Goal: Contribute content: Add original content to the website for others to see

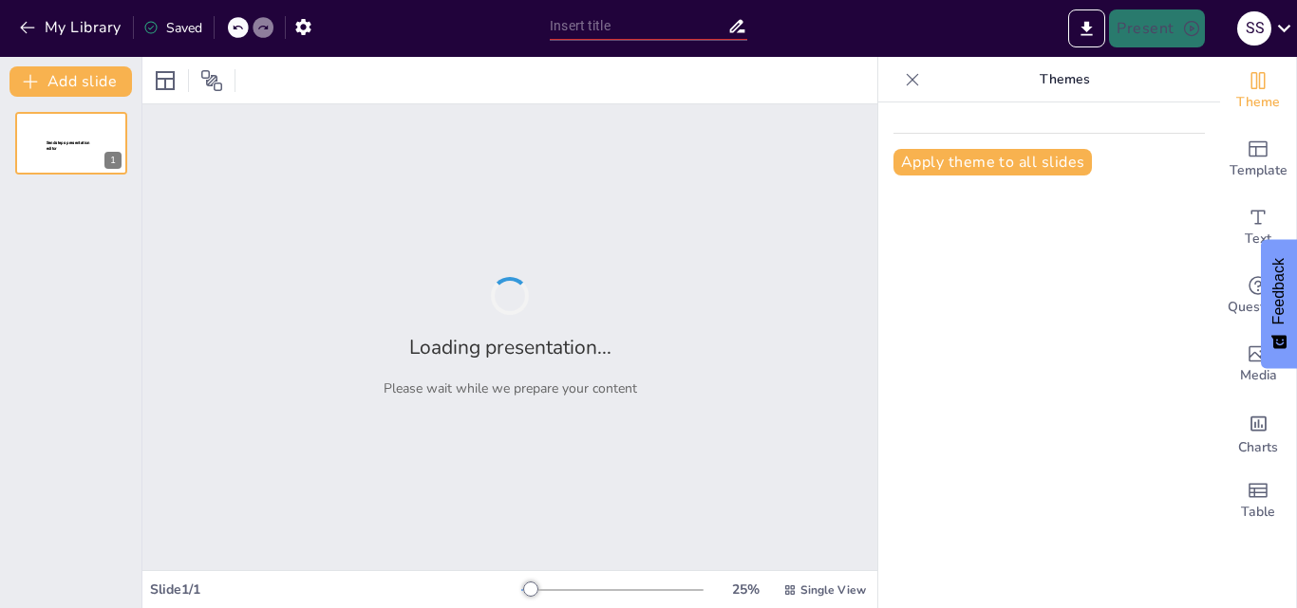
type input "familia del boro"
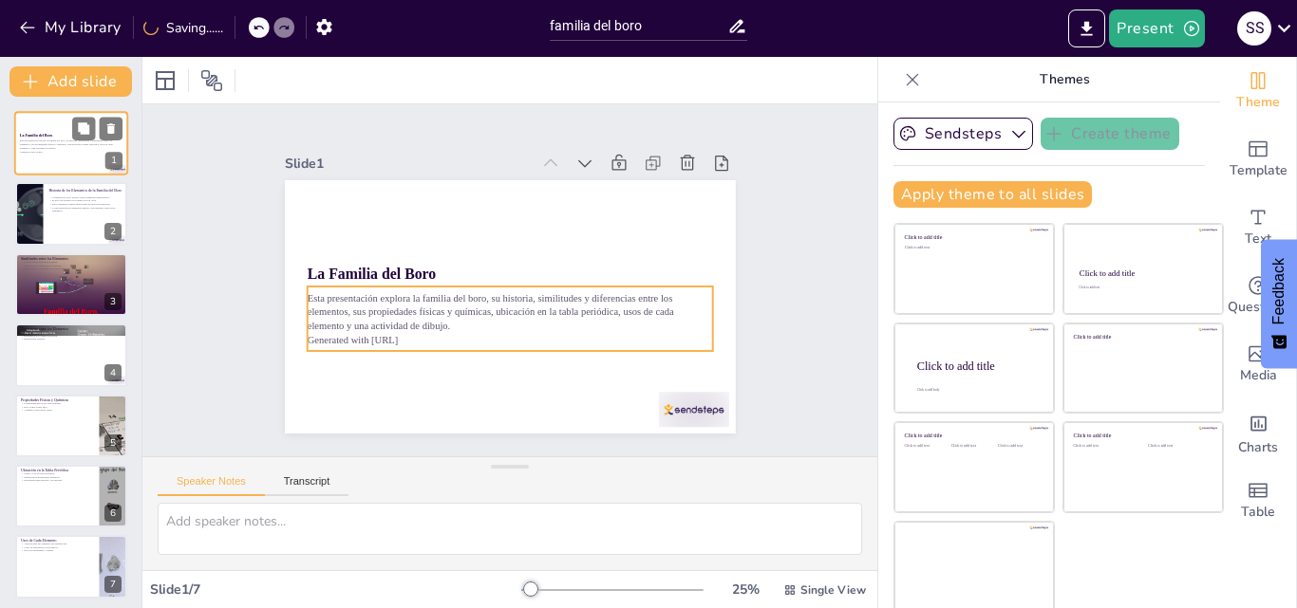
click at [78, 150] on p "Generated with Sendsteps.ai" at bounding box center [71, 152] width 103 height 4
click at [68, 152] on p "Generated with Sendsteps.ai" at bounding box center [71, 152] width 103 height 4
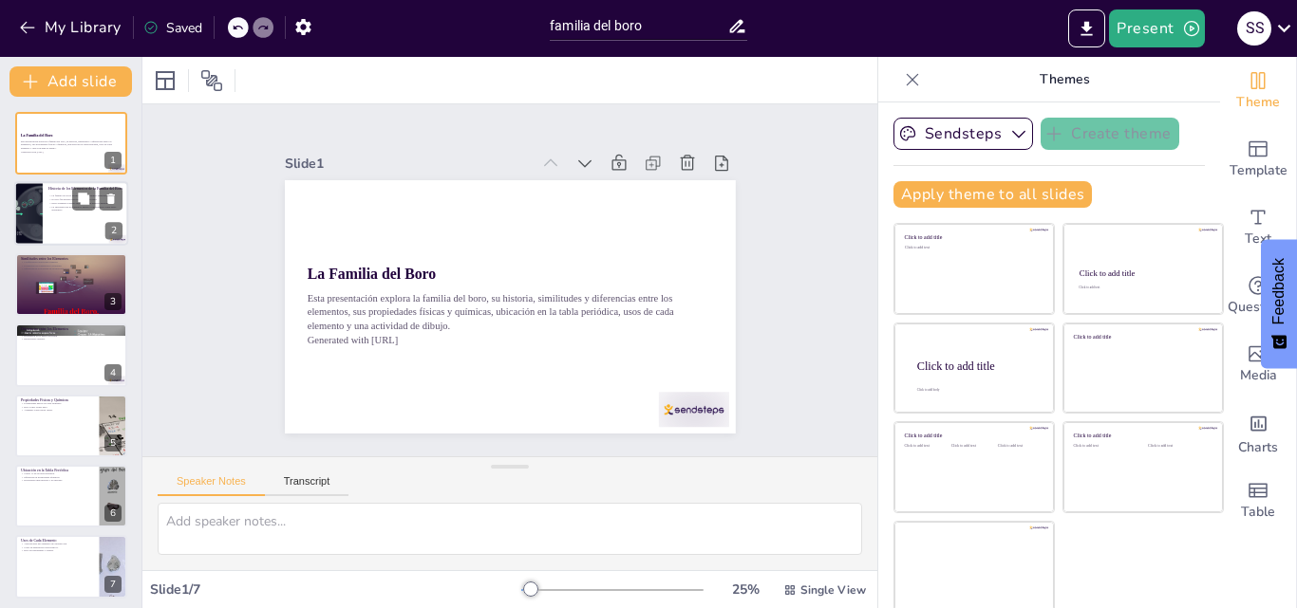
click at [61, 226] on div at bounding box center [71, 214] width 114 height 65
type textarea "La familia del boro incluye elementos clave como el boro y el aluminio, que han…"
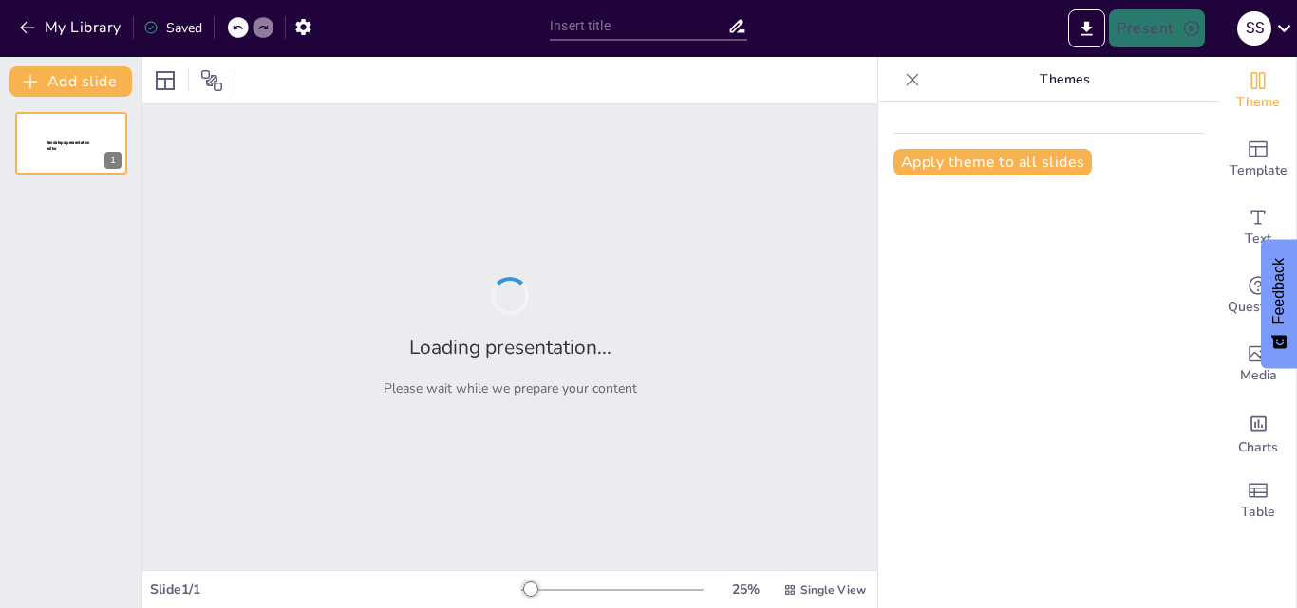
type input "familia del boro"
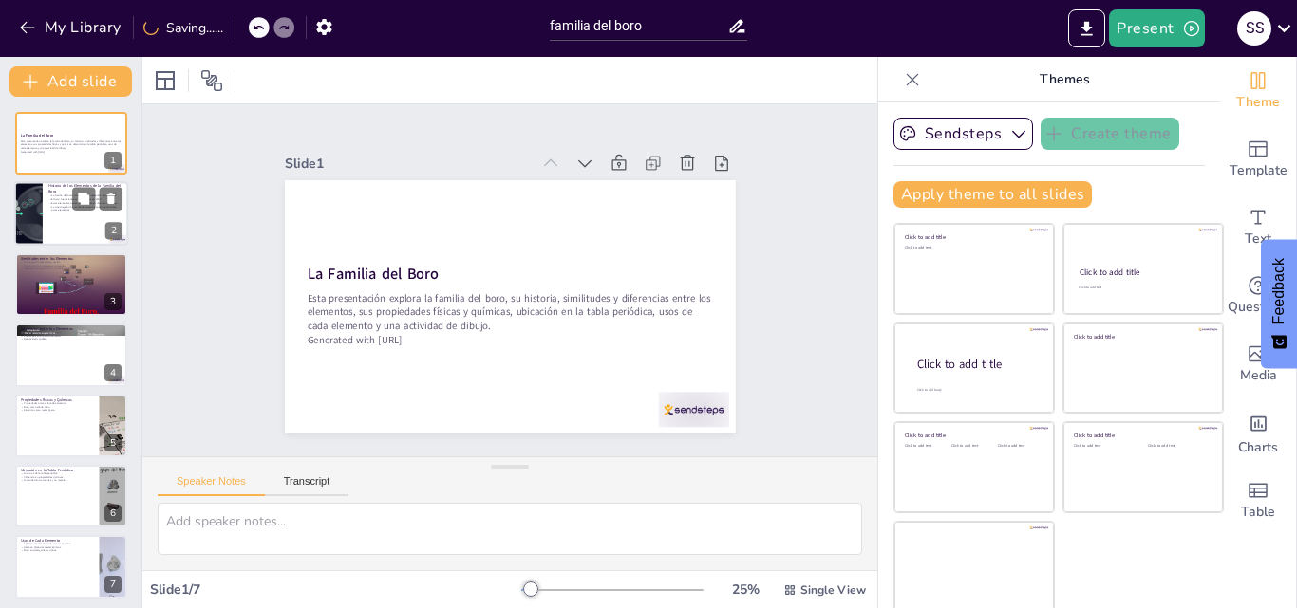
click at [64, 203] on p "Estos elementos tienen aplicaciones en diversas industrias." at bounding box center [85, 204] width 74 height 4
type textarea "La familia del boro incluye elementos clave como el boro y el aluminio, que han…"
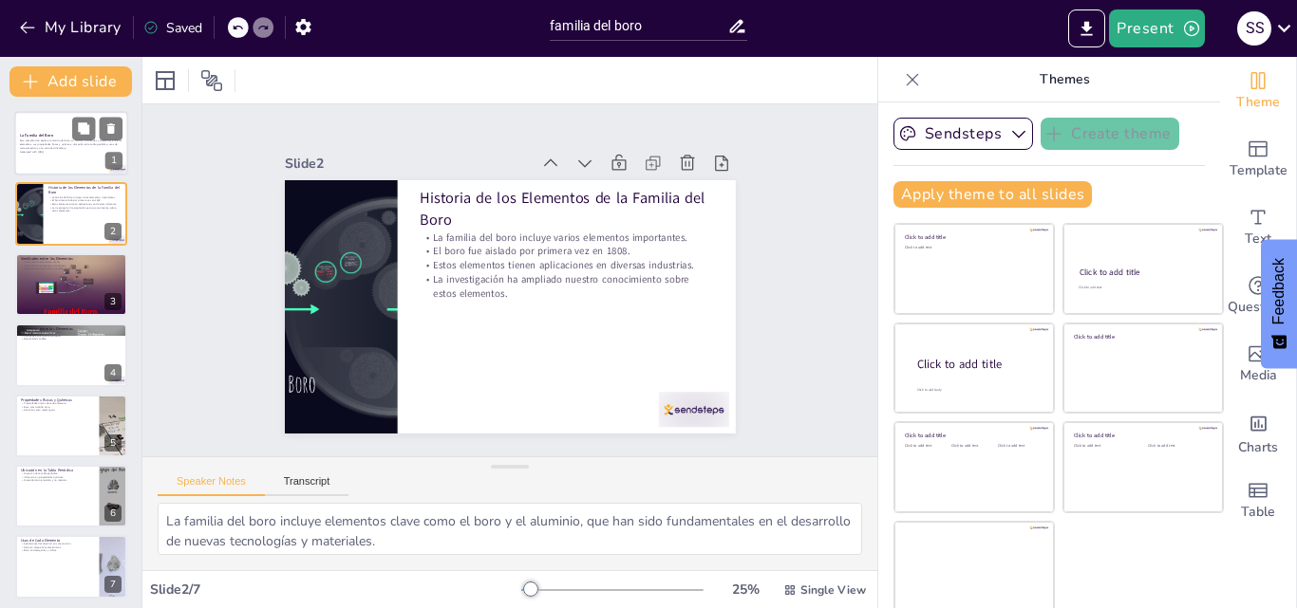
click at [34, 141] on p "Esta presentación explora la familia del boro, su historia, similitudes y difer…" at bounding box center [71, 145] width 103 height 10
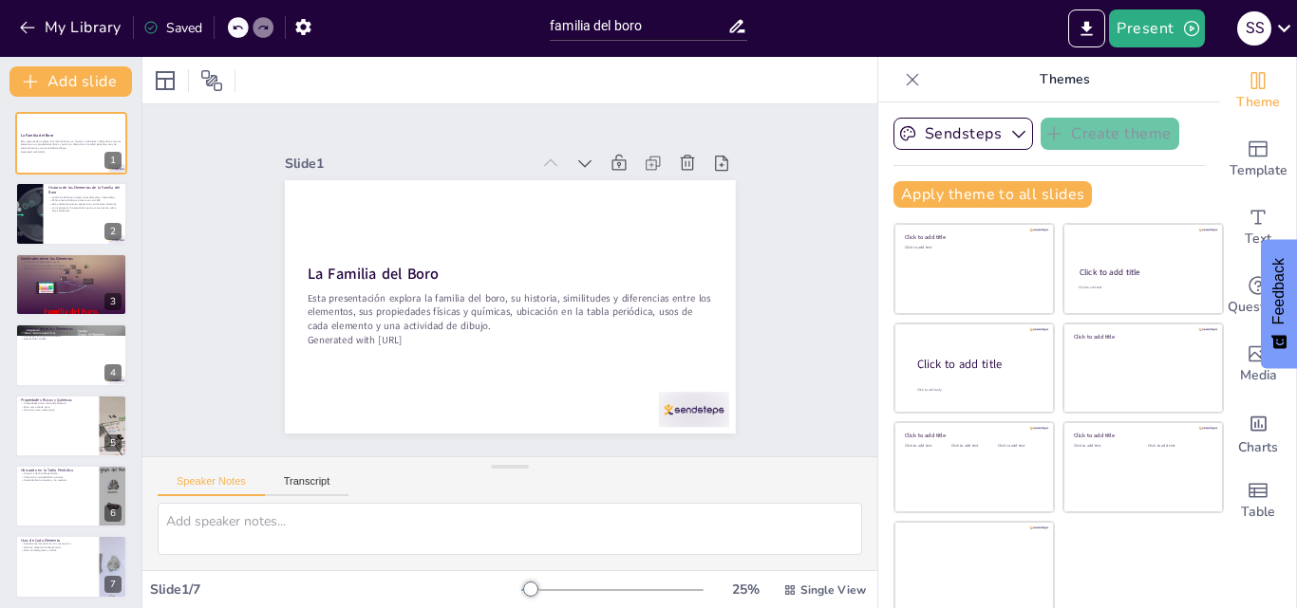
click at [656, 583] on div at bounding box center [612, 590] width 182 height 15
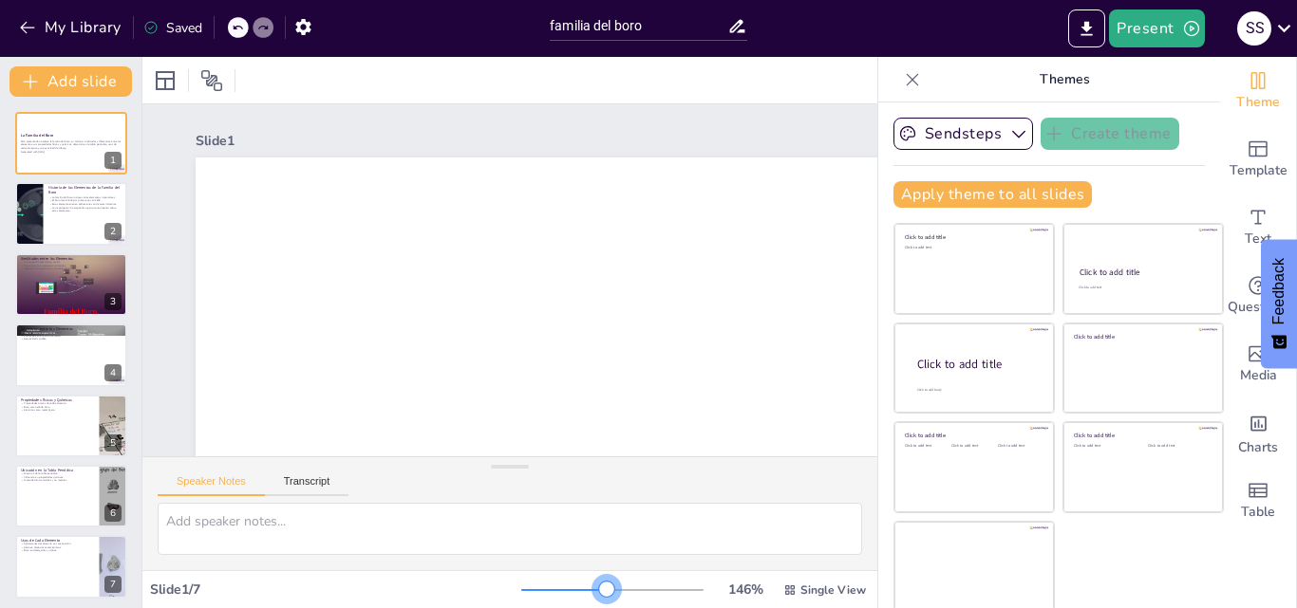
click at [580, 588] on div at bounding box center [612, 590] width 182 height 15
click at [558, 584] on div at bounding box center [612, 590] width 182 height 15
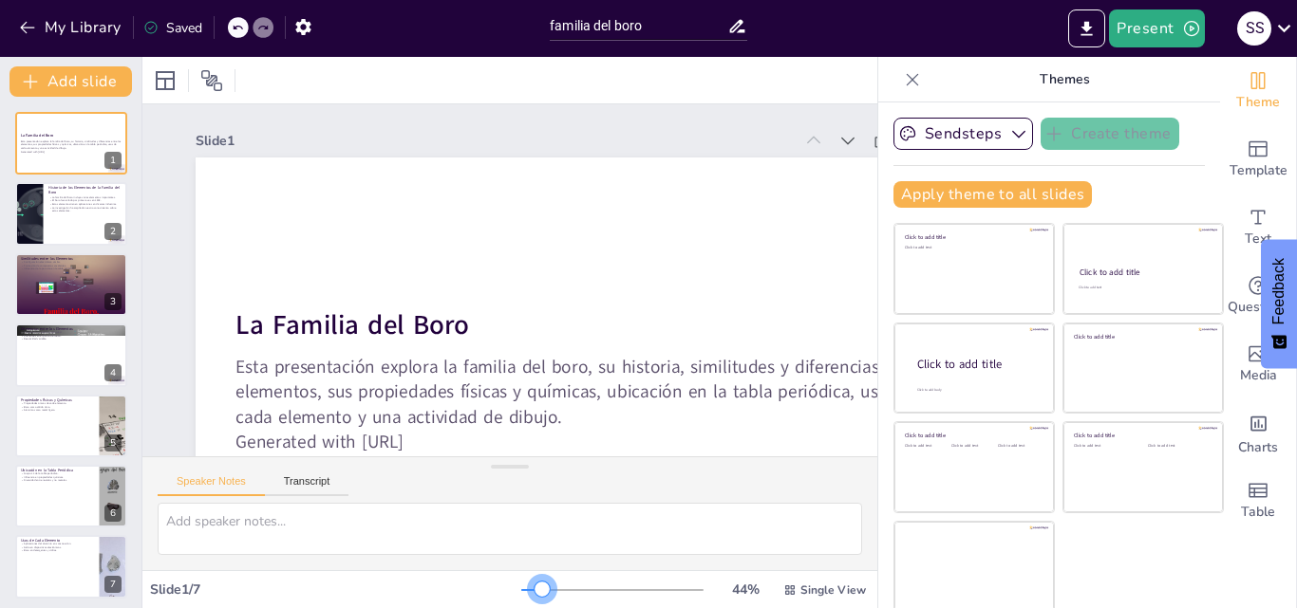
click at [521, 585] on div at bounding box center [612, 590] width 182 height 15
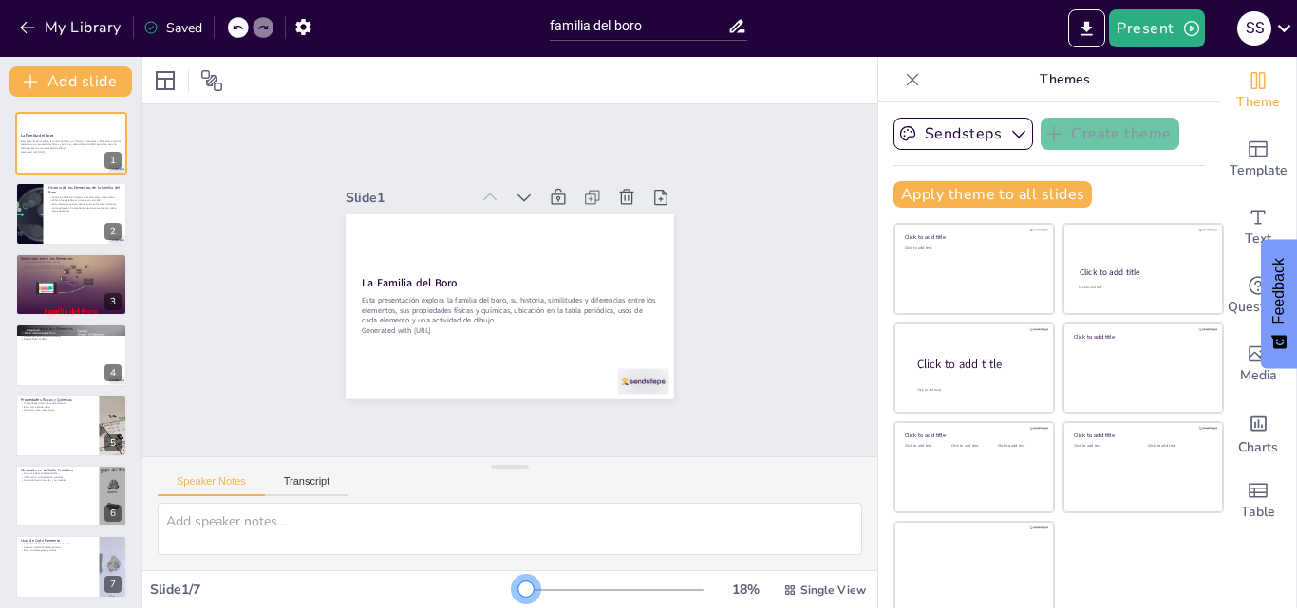
click at [521, 586] on div at bounding box center [612, 590] width 182 height 15
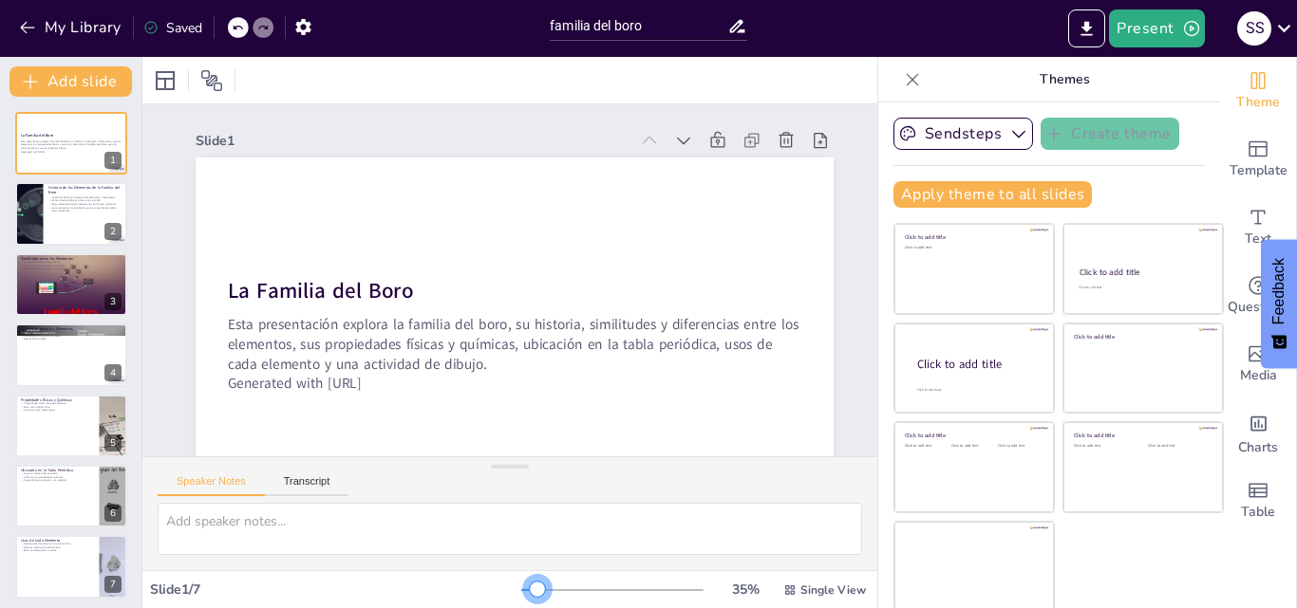
click at [521, 589] on div at bounding box center [612, 590] width 182 height 15
click at [493, 470] on div at bounding box center [510, 467] width 38 height 19
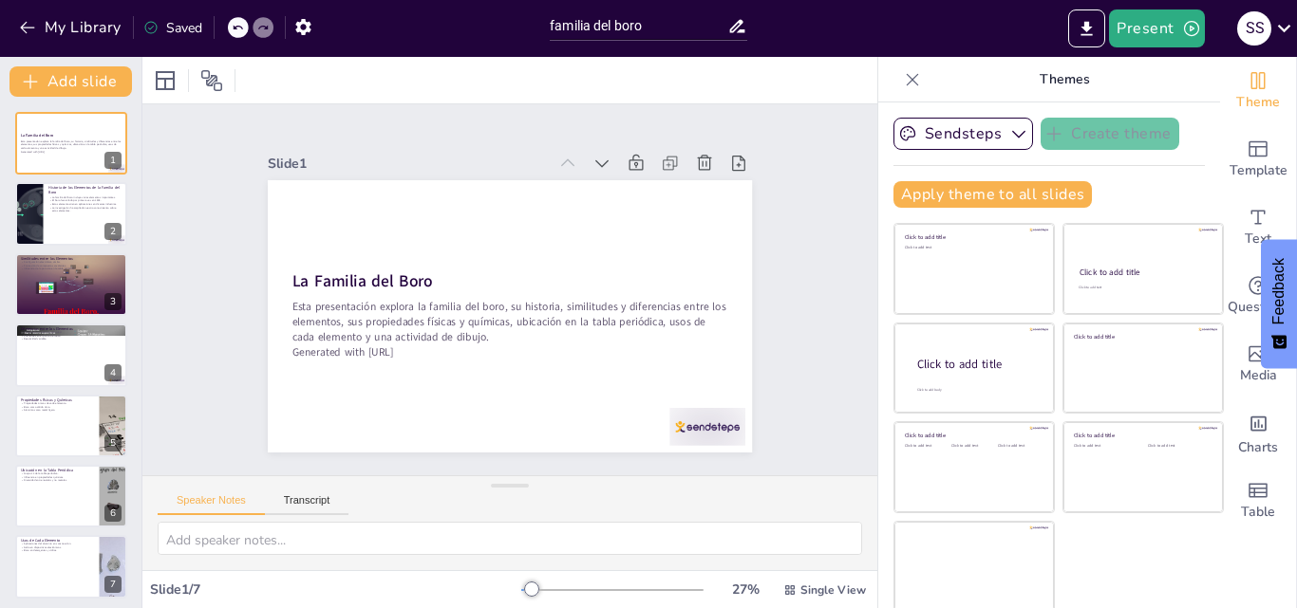
drag, startPoint x: 493, startPoint y: 470, endPoint x: 492, endPoint y: 516, distance: 46.5
click at [492, 516] on div "Speaker Notes Transcript" at bounding box center [509, 523] width 735 height 95
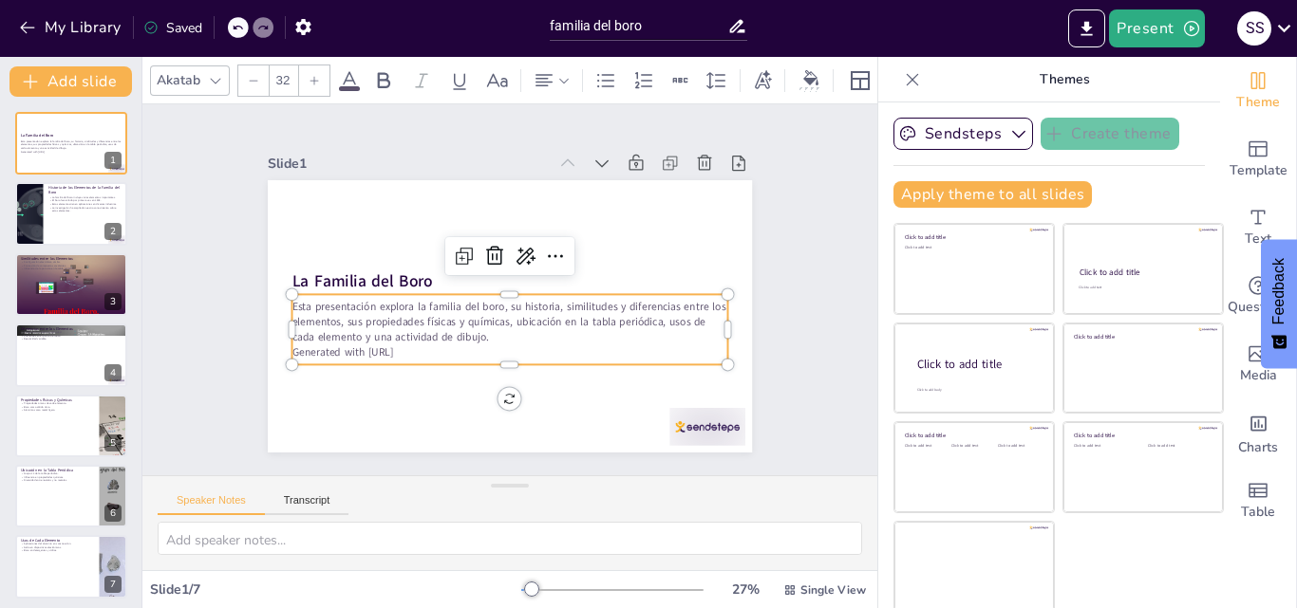
click at [426, 340] on p "Generated with Sendsteps.ai" at bounding box center [463, 331] width 303 height 334
click at [515, 309] on icon at bounding box center [527, 321] width 25 height 25
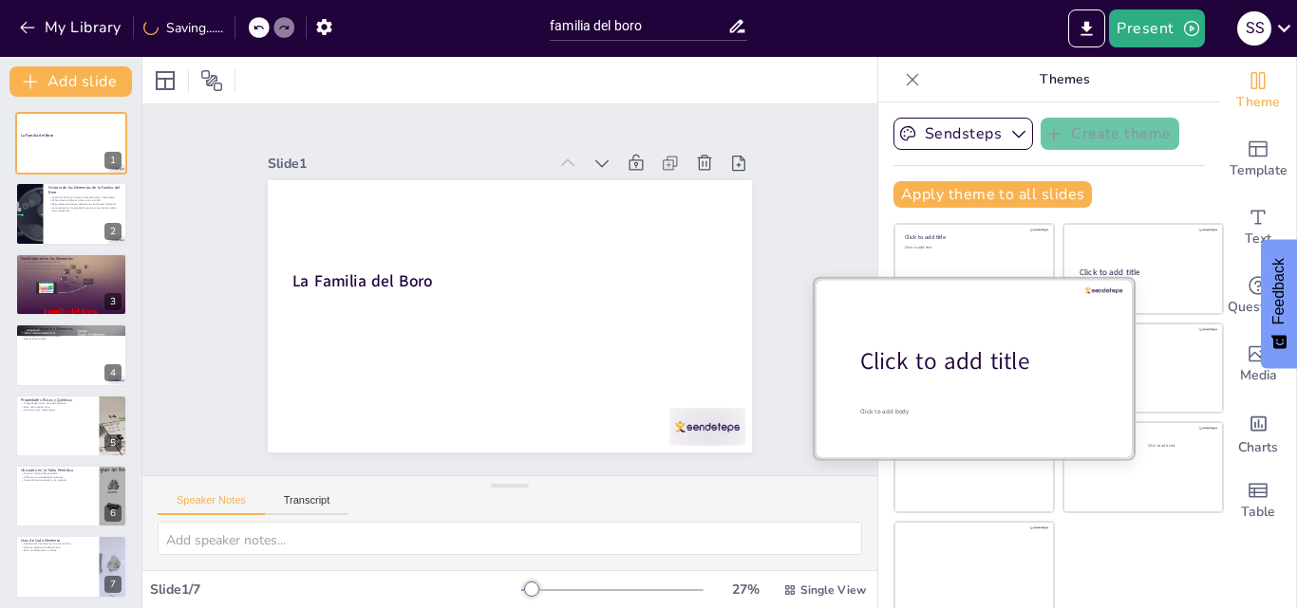
click at [962, 352] on div "Click to add title" at bounding box center [981, 362] width 242 height 32
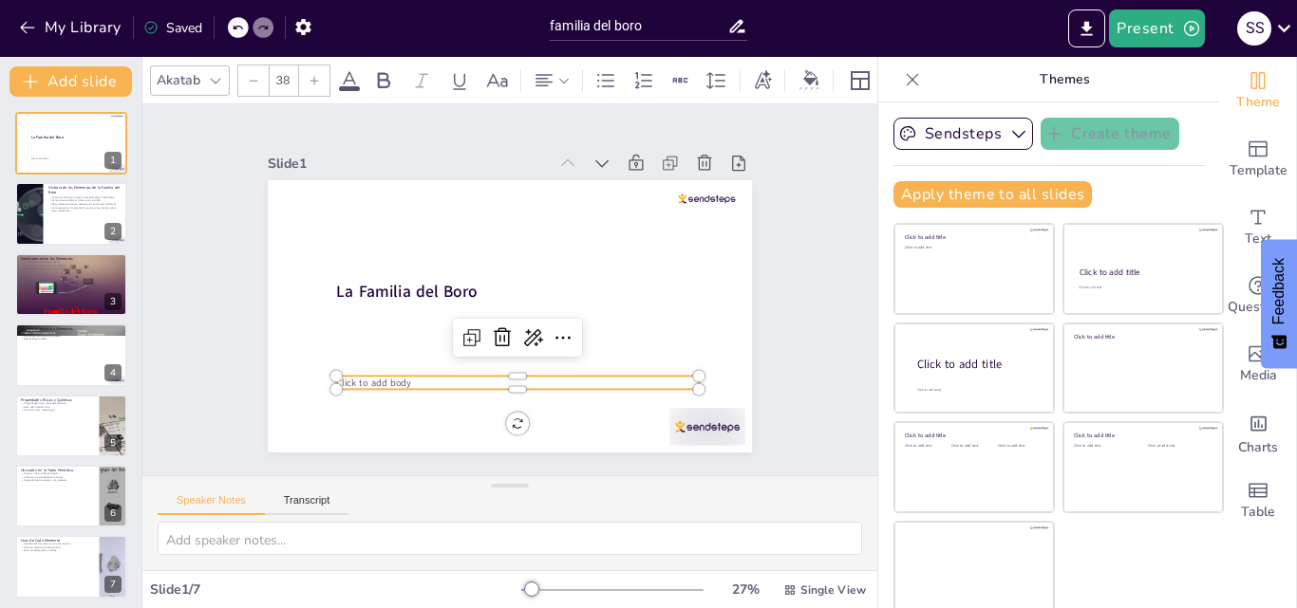
click at [433, 176] on span "Click to add body" at bounding box center [447, 138] width 28 height 76
click at [532, 161] on span "Click to add body" at bounding box center [566, 134] width 68 height 54
click at [35, 207] on div at bounding box center [29, 214] width 114 height 65
type textarea "La familia del boro incluye elementos clave como el boro y el aluminio, que han…"
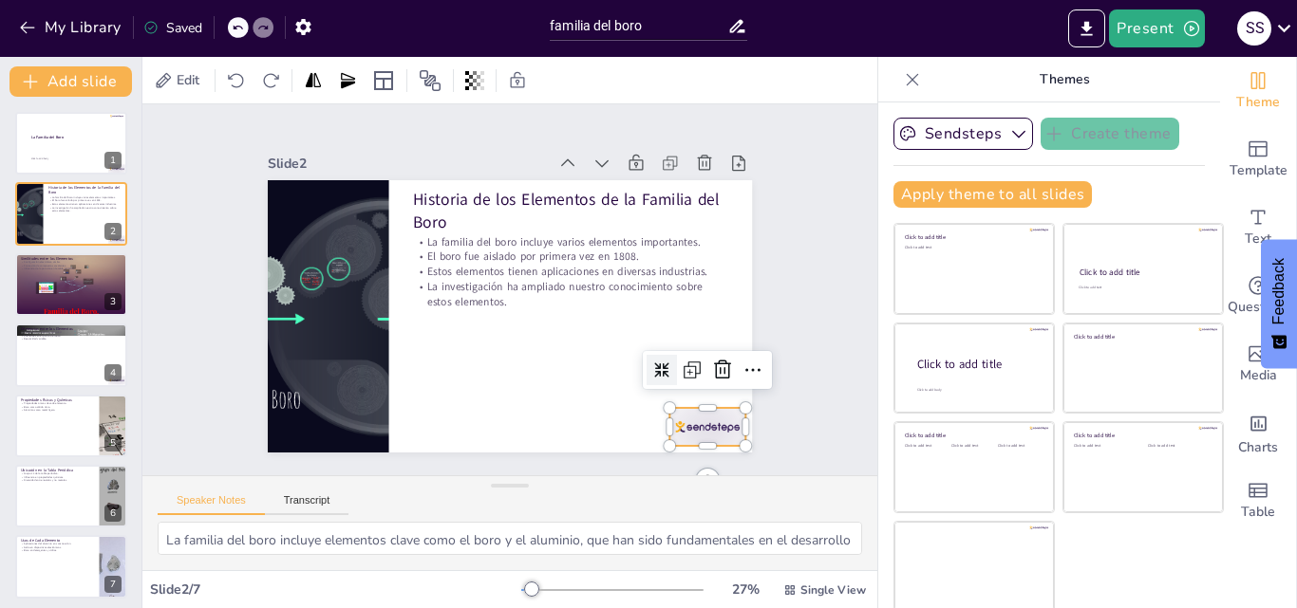
click at [497, 484] on div at bounding box center [464, 526] width 65 height 84
click at [665, 126] on icon at bounding box center [651, 112] width 28 height 28
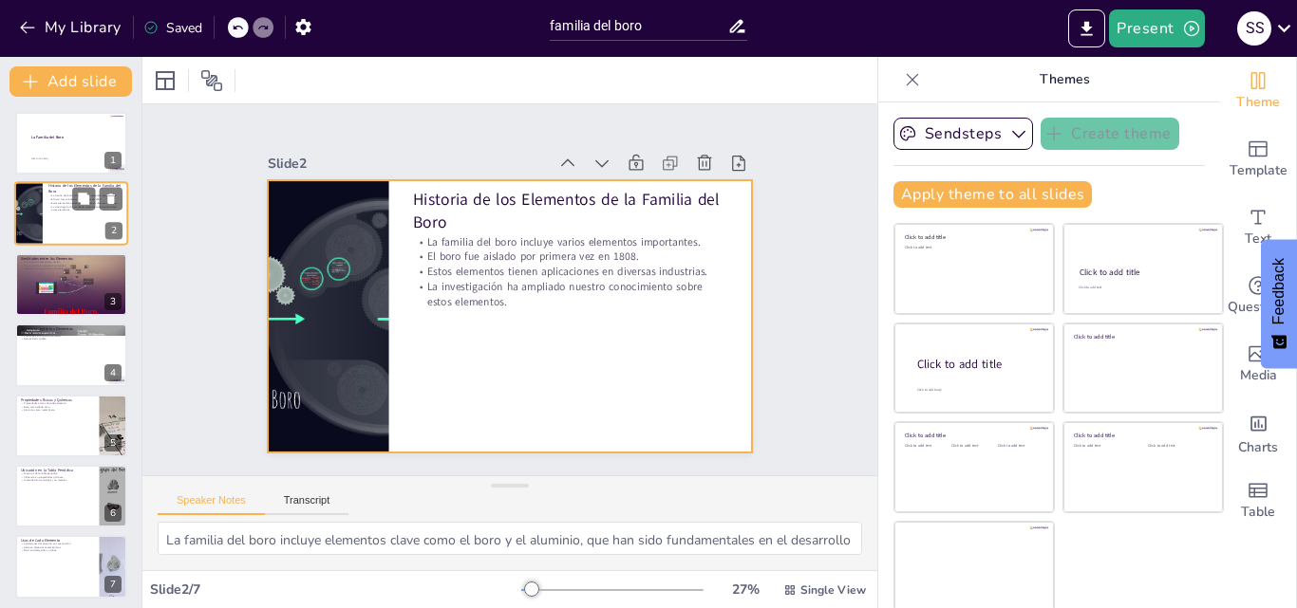
click at [70, 217] on div at bounding box center [71, 214] width 114 height 65
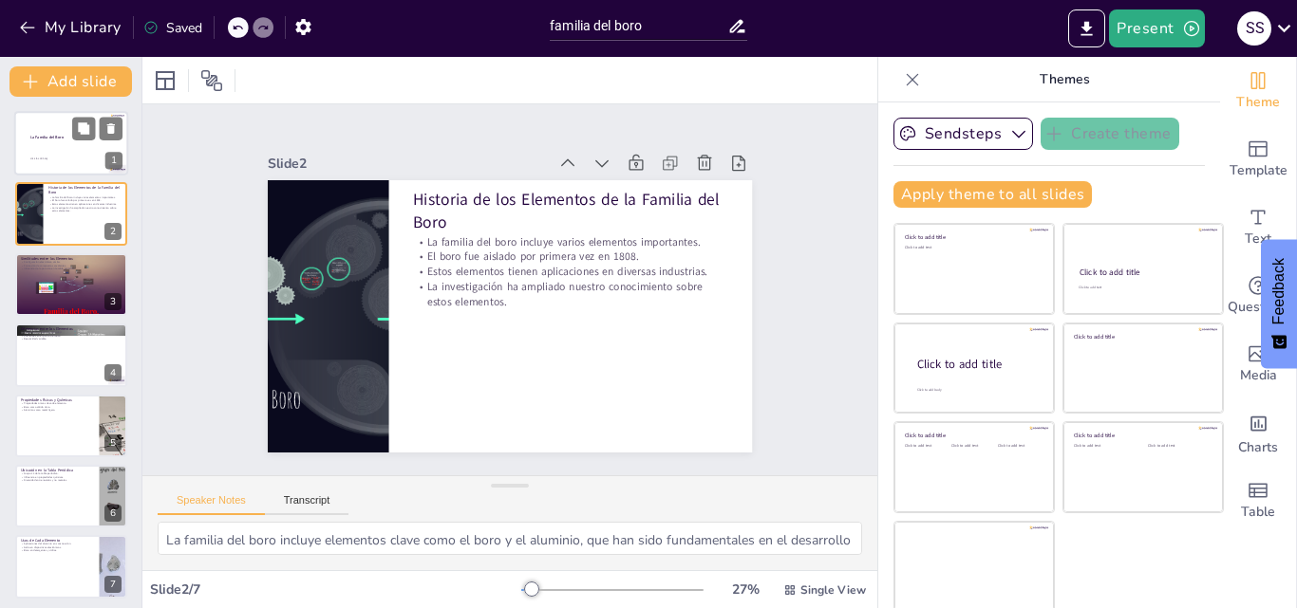
click at [62, 158] on p "Click to add body" at bounding box center [72, 159] width 85 height 3
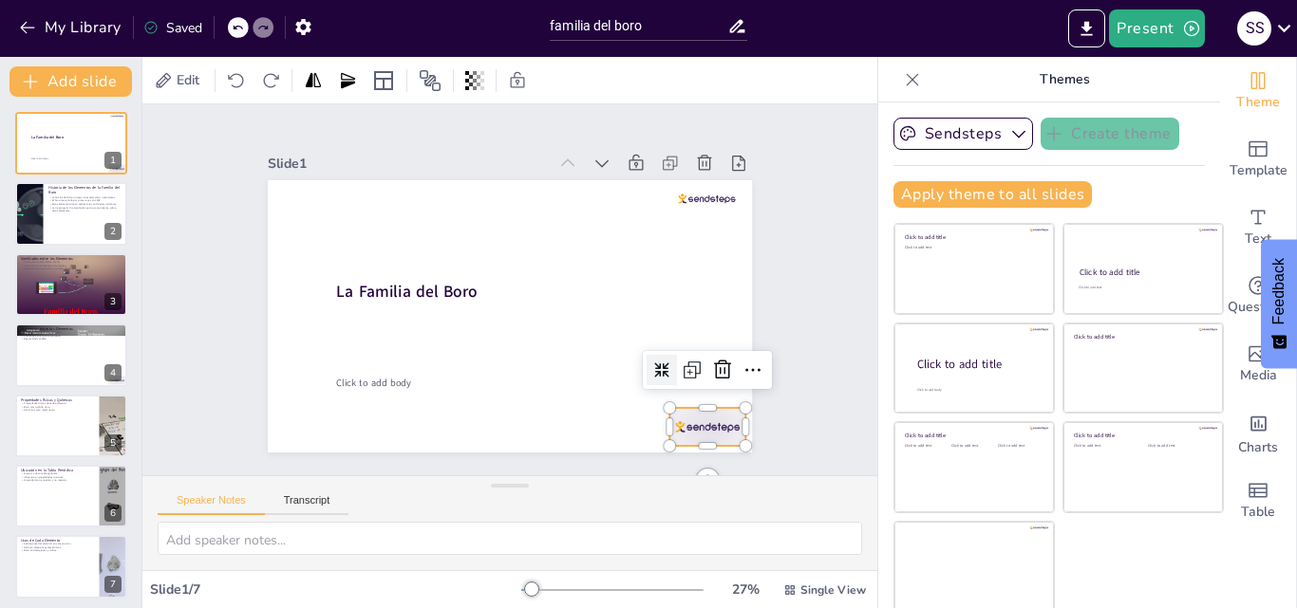
click at [542, 91] on div at bounding box center [504, 50] width 75 height 84
click at [725, 288] on icon at bounding box center [736, 276] width 23 height 24
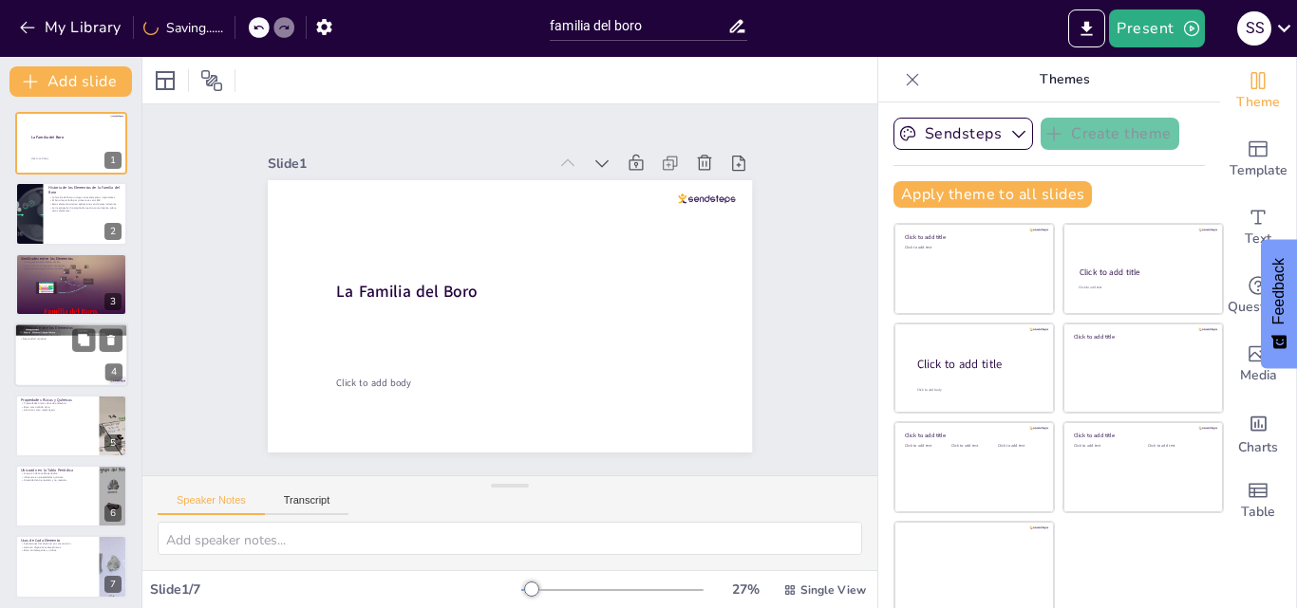
click at [72, 369] on div at bounding box center [71, 355] width 114 height 65
type textarea "La electronegatividad es una propiedad clave que varía entre los elementos de l…"
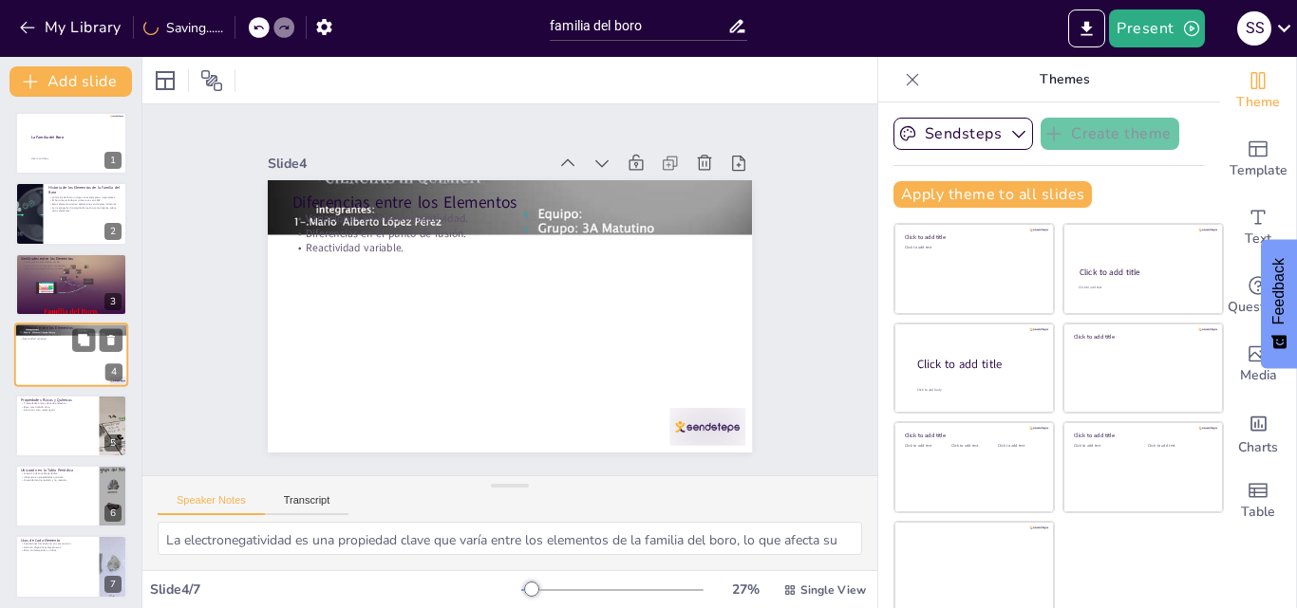
scroll to position [3, 0]
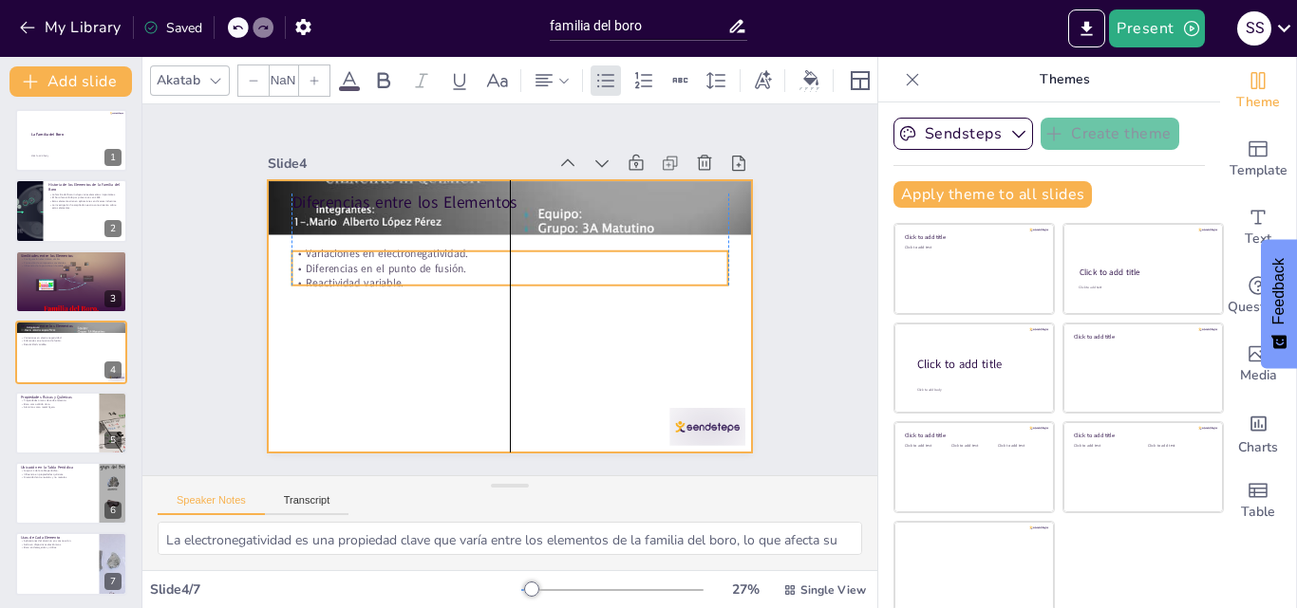
type input "32"
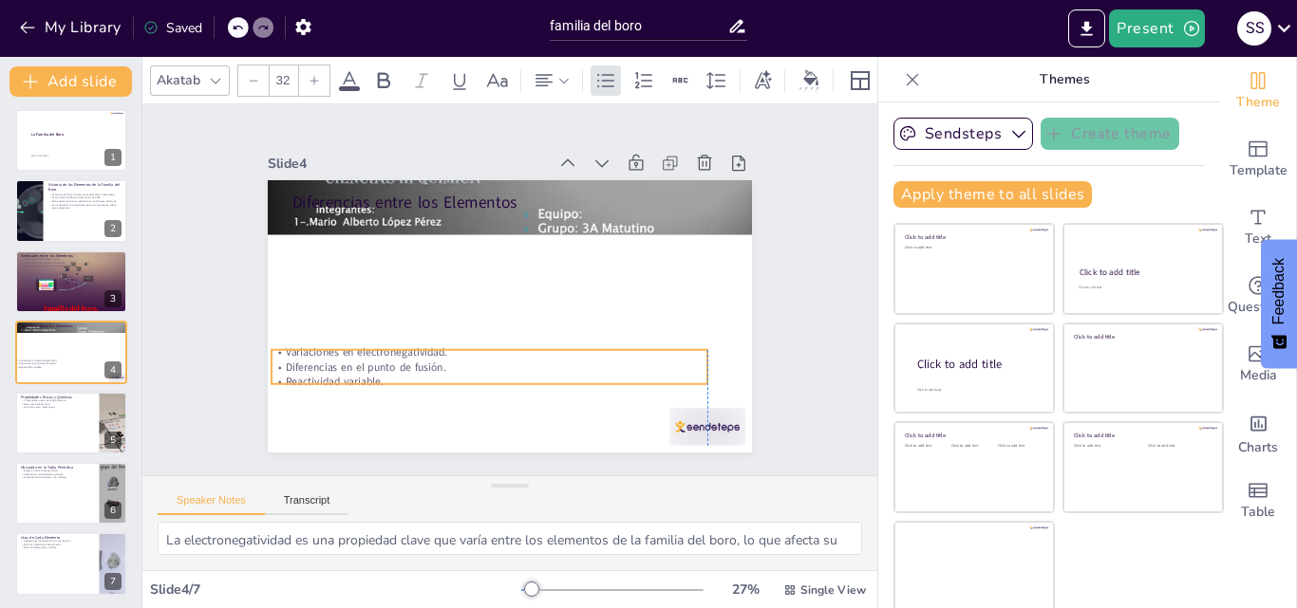
drag, startPoint x: 311, startPoint y: 233, endPoint x: 298, endPoint y: 365, distance: 133.6
click at [554, 365] on p "Diferencias en el punto de fusión." at bounding box center [584, 318] width 61 height 435
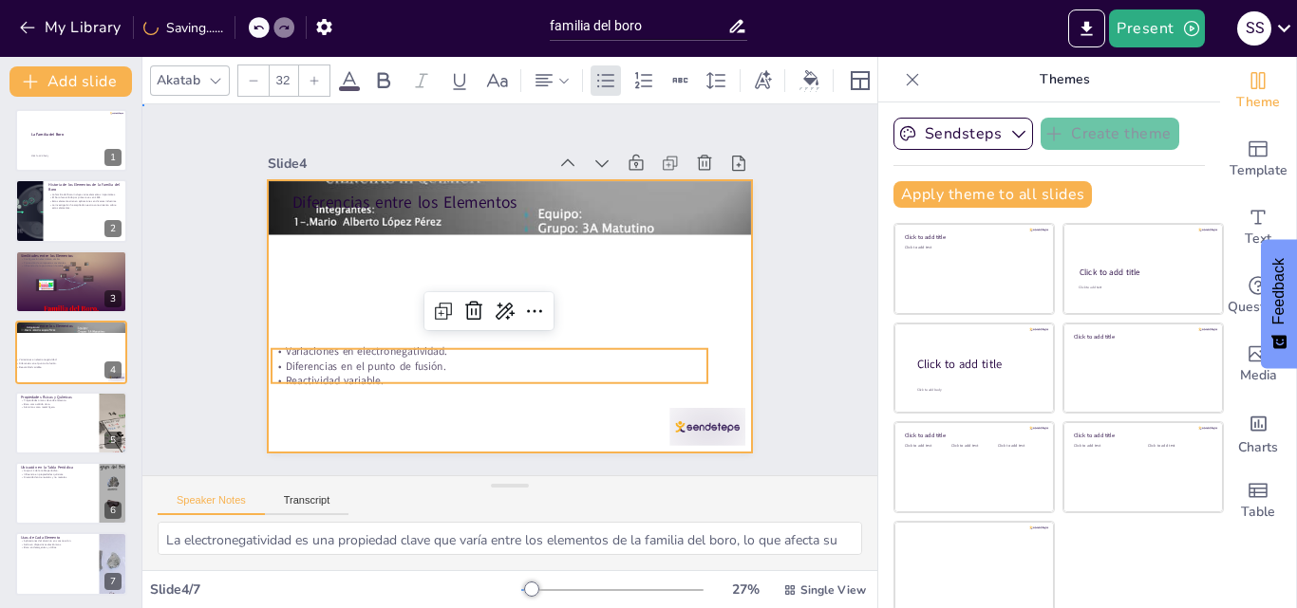
click at [299, 305] on div at bounding box center [495, 267] width 555 height 478
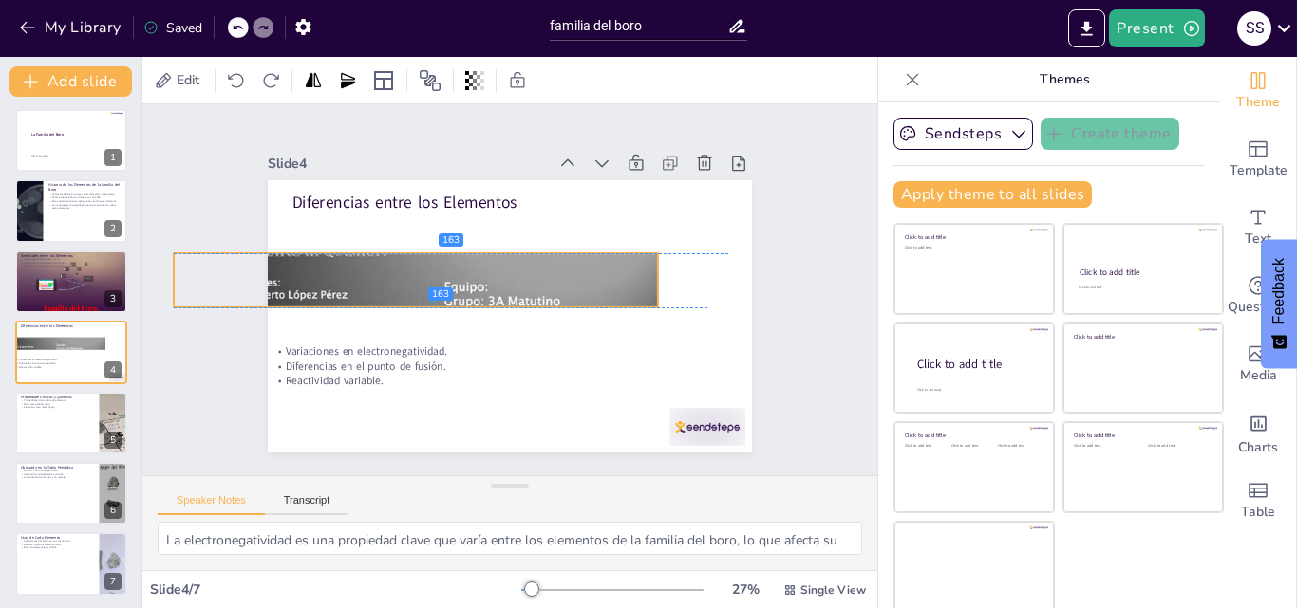
drag, startPoint x: 358, startPoint y: 211, endPoint x: 263, endPoint y: 280, distance: 117.5
click at [263, 280] on div at bounding box center [417, 310] width 573 height 495
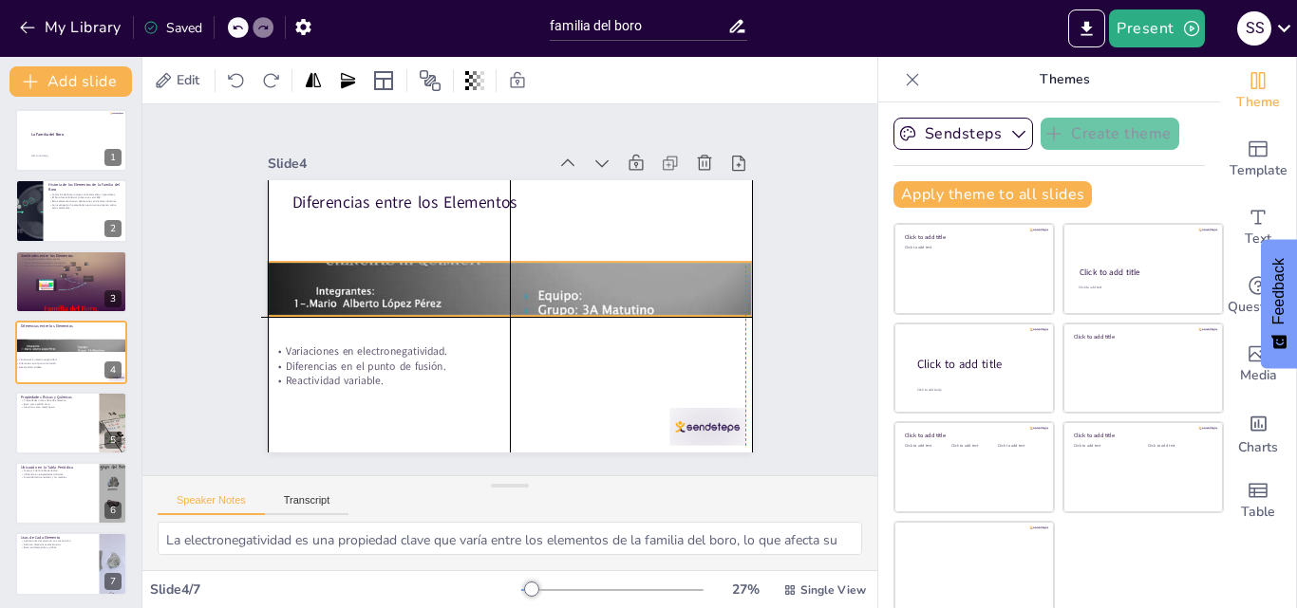
drag, startPoint x: 380, startPoint y: 279, endPoint x: 468, endPoint y: 291, distance: 89.1
click at [468, 291] on div at bounding box center [510, 289] width 601 height 556
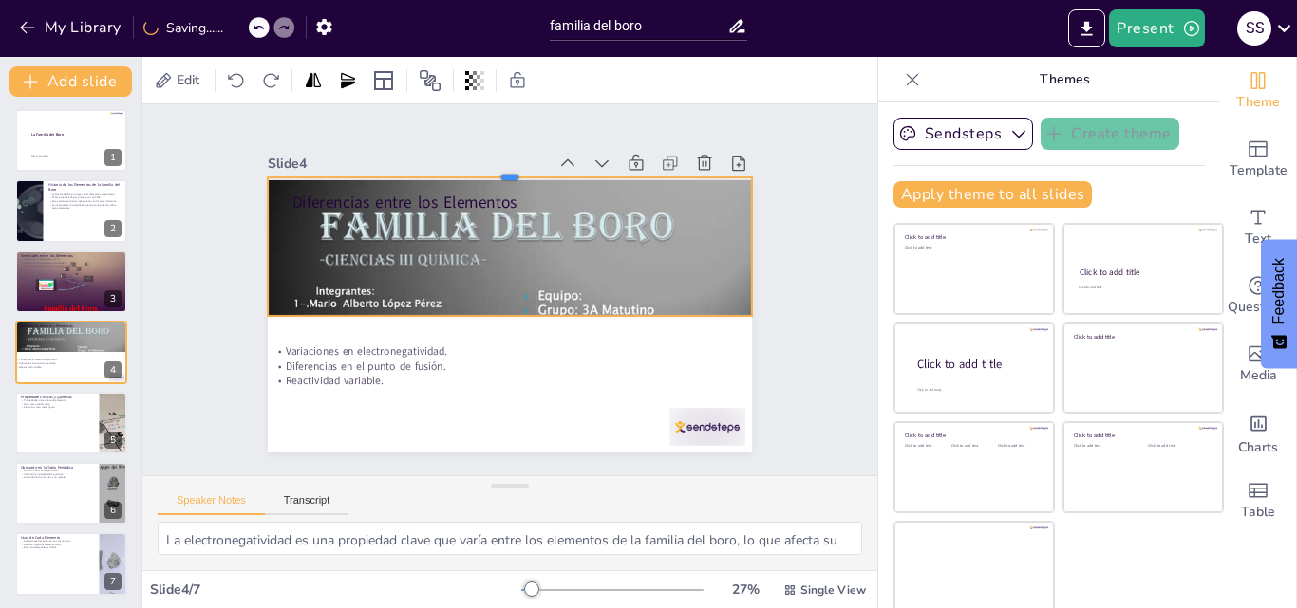
drag, startPoint x: 486, startPoint y: 252, endPoint x: 495, endPoint y: 168, distance: 85.0
click at [495, 168] on div at bounding box center [449, 185] width 427 height 255
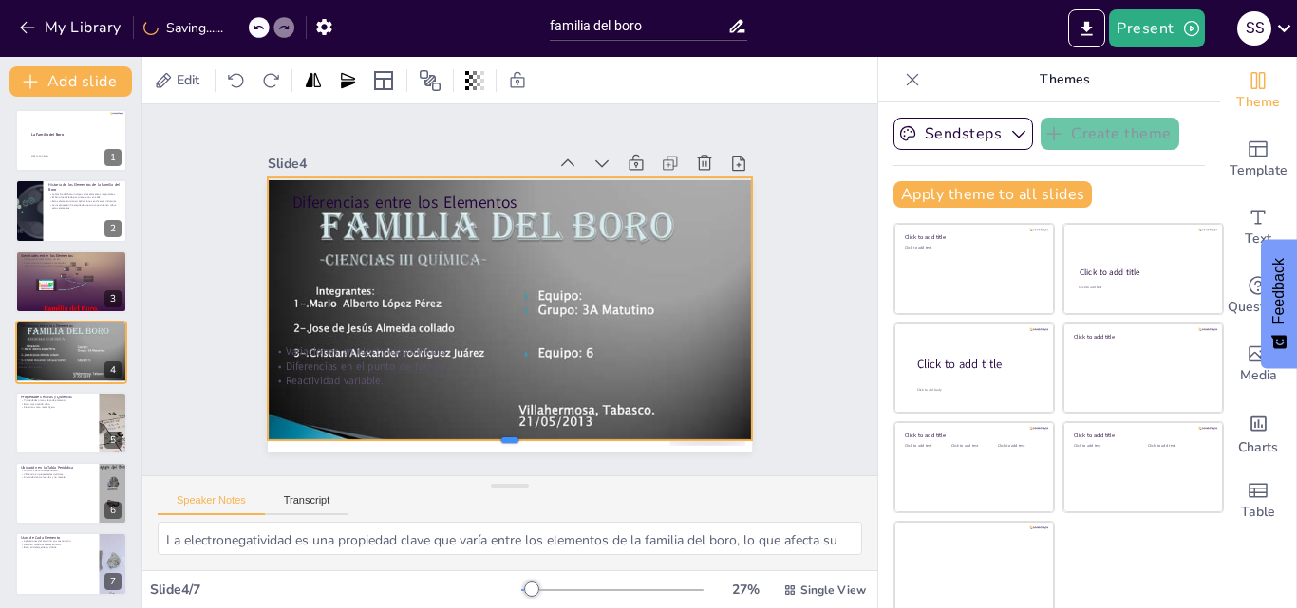
drag, startPoint x: 487, startPoint y: 310, endPoint x: 496, endPoint y: 433, distance: 122.8
click at [496, 433] on div at bounding box center [589, 426] width 427 height 255
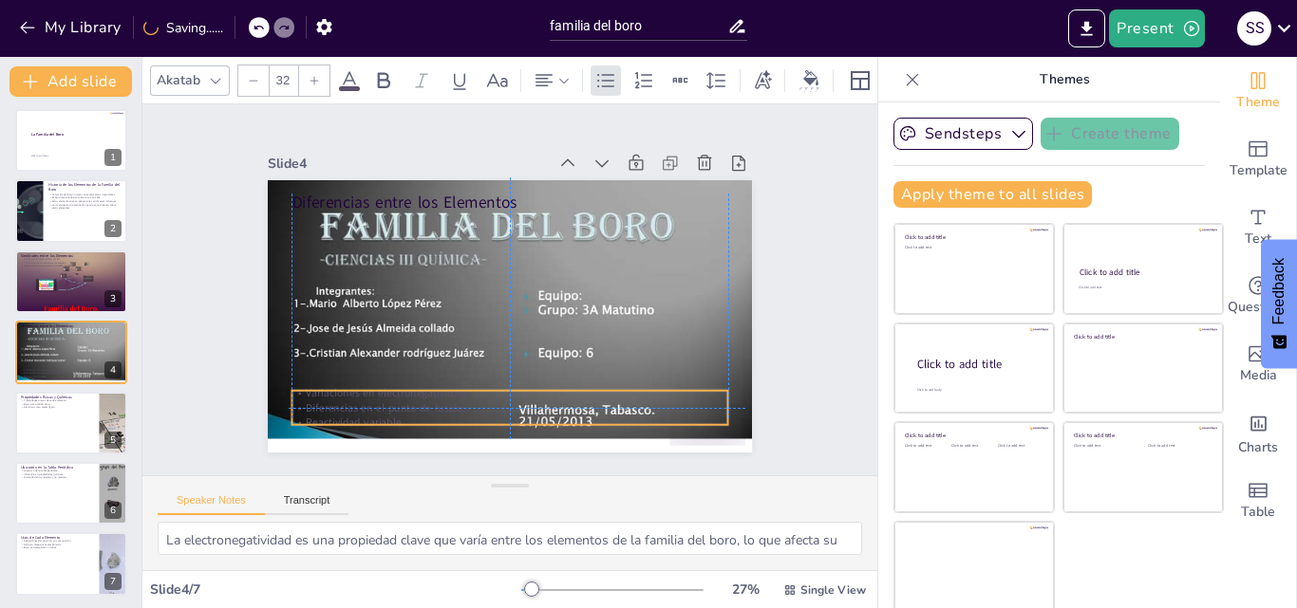
drag, startPoint x: 358, startPoint y: 373, endPoint x: 375, endPoint y: 409, distance: 39.9
click at [375, 291] on div "Variaciones en electronegatividad. Diferencias en el punto de fusión. Reactivid…" at bounding box center [557, 182] width 417 height 218
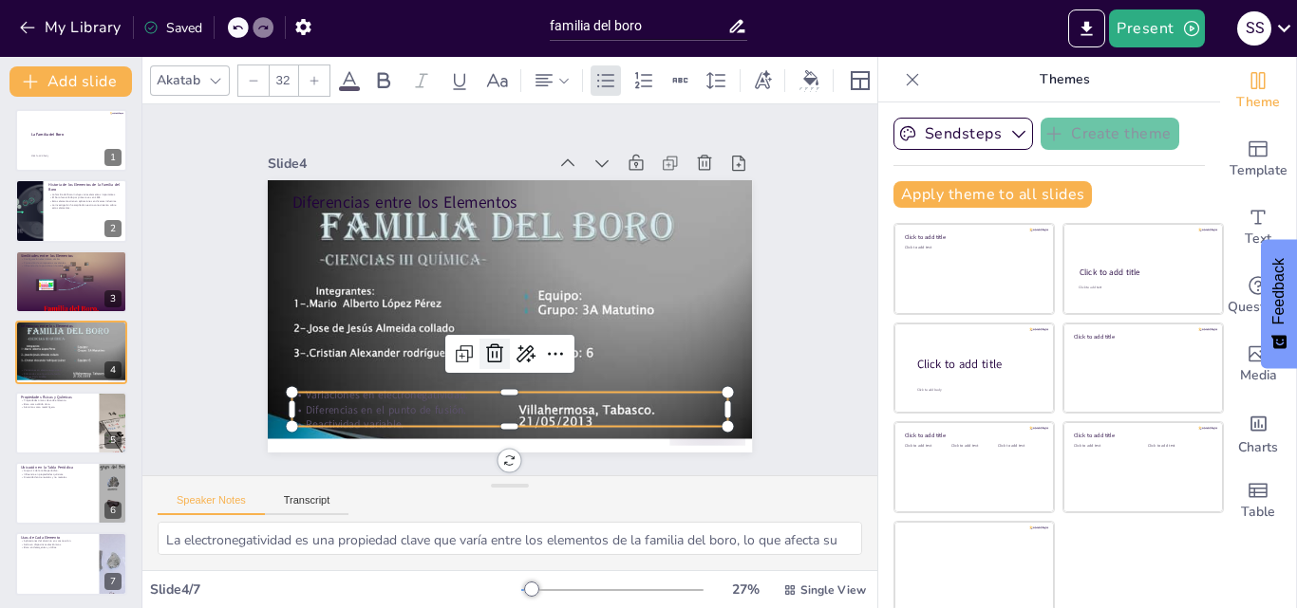
click at [475, 252] on icon at bounding box center [472, 235] width 32 height 32
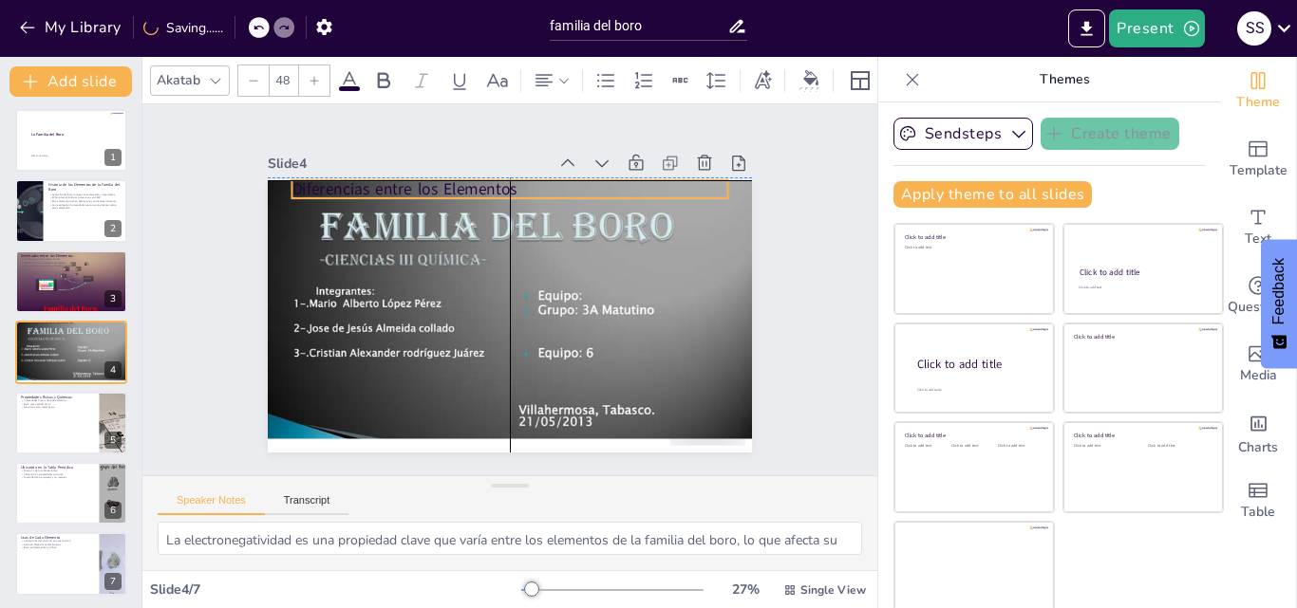
drag, startPoint x: 446, startPoint y: 199, endPoint x: 442, endPoint y: 190, distance: 10.2
click at [442, 190] on p "Diferencias entre los Elementos" at bounding box center [568, 208] width 366 height 274
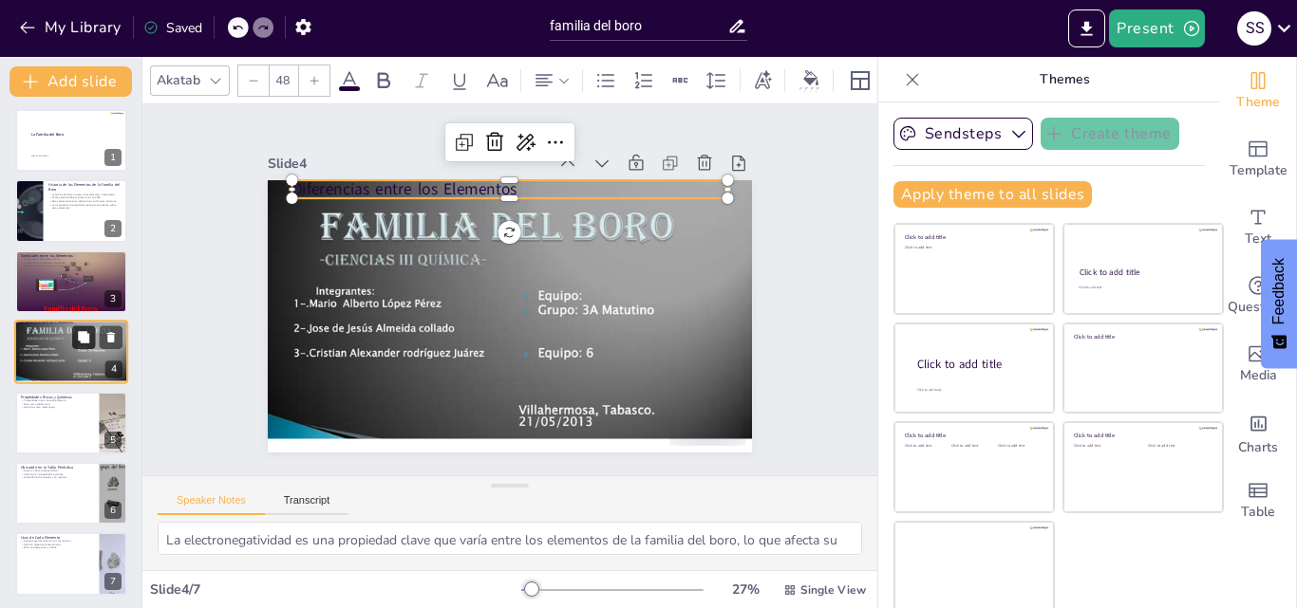
click at [86, 347] on button at bounding box center [83, 338] width 23 height 23
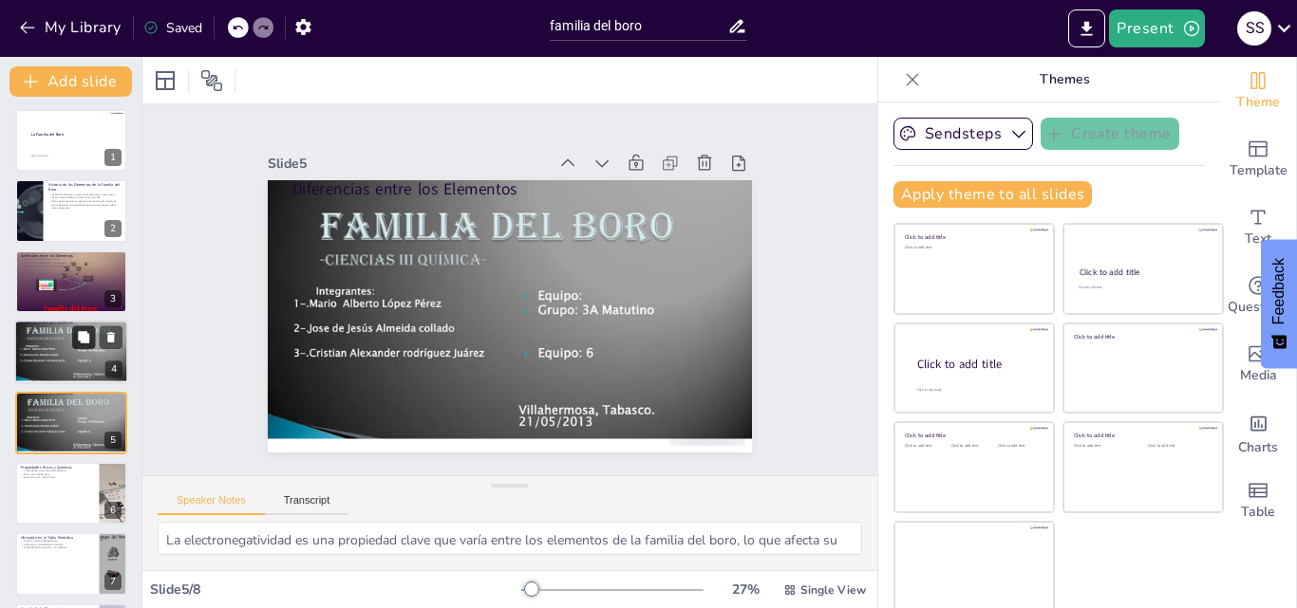
scroll to position [73, 0]
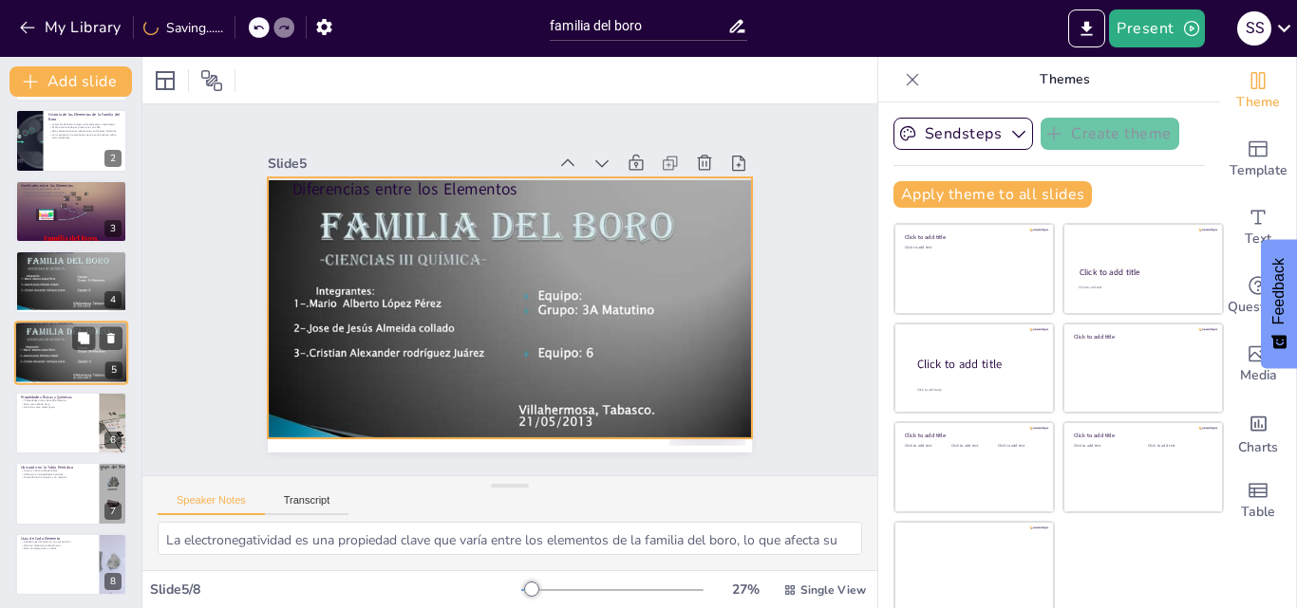
click at [66, 338] on div at bounding box center [71, 346] width 114 height 85
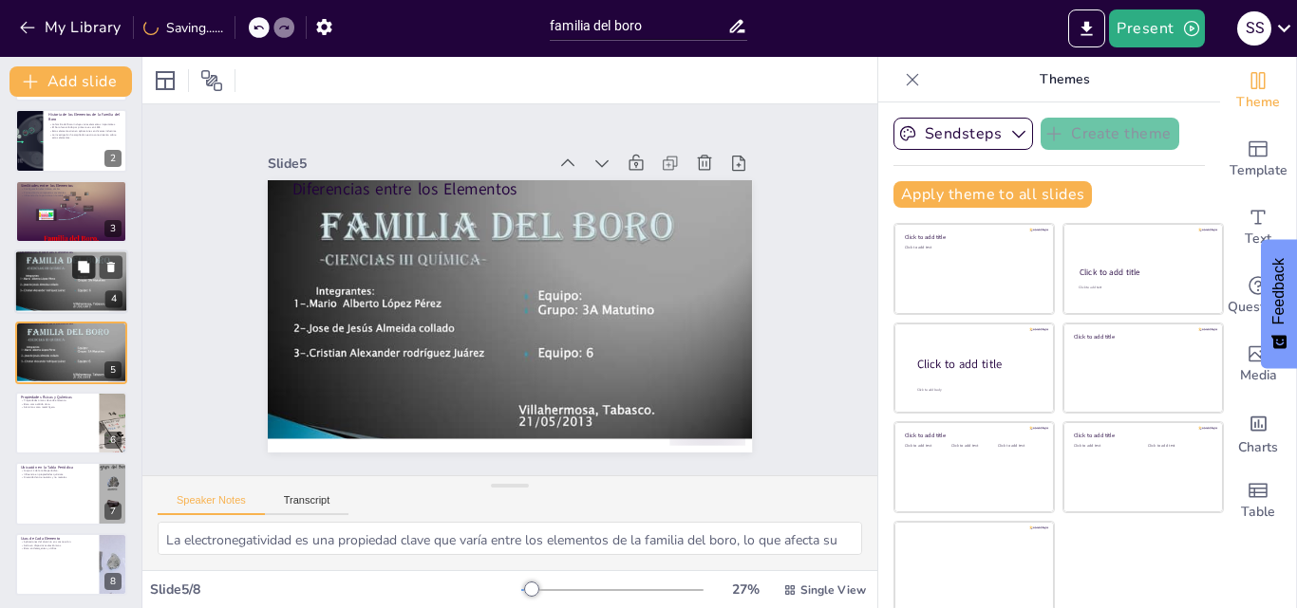
click at [72, 260] on button at bounding box center [83, 267] width 23 height 23
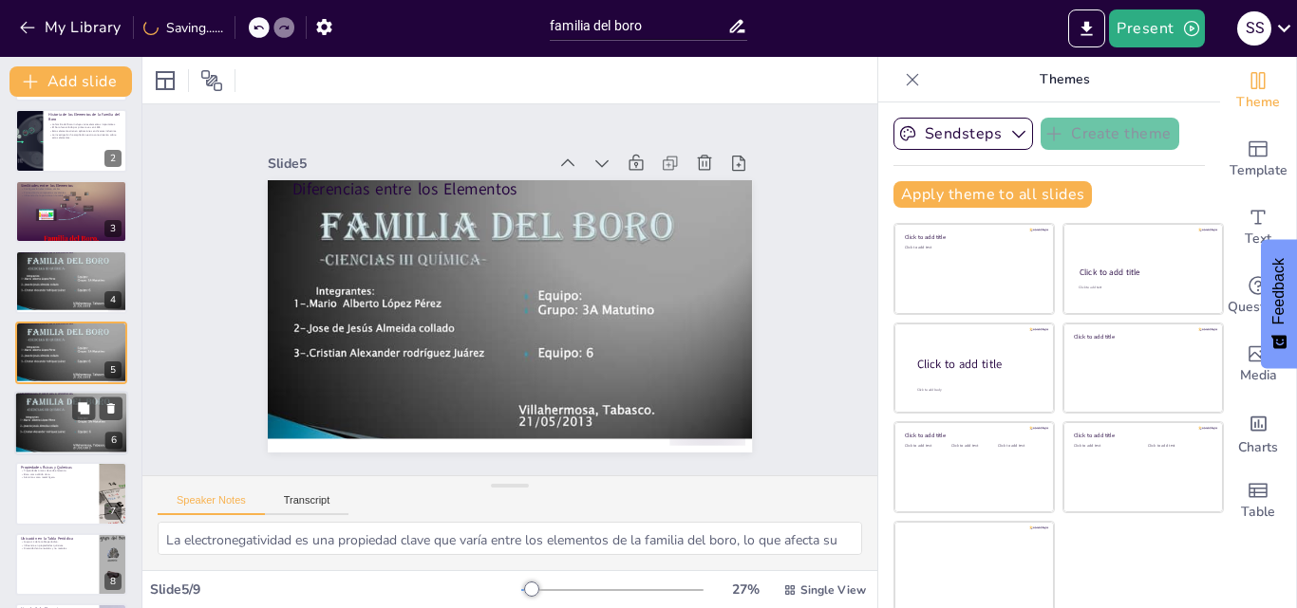
click at [52, 431] on div at bounding box center [71, 416] width 114 height 85
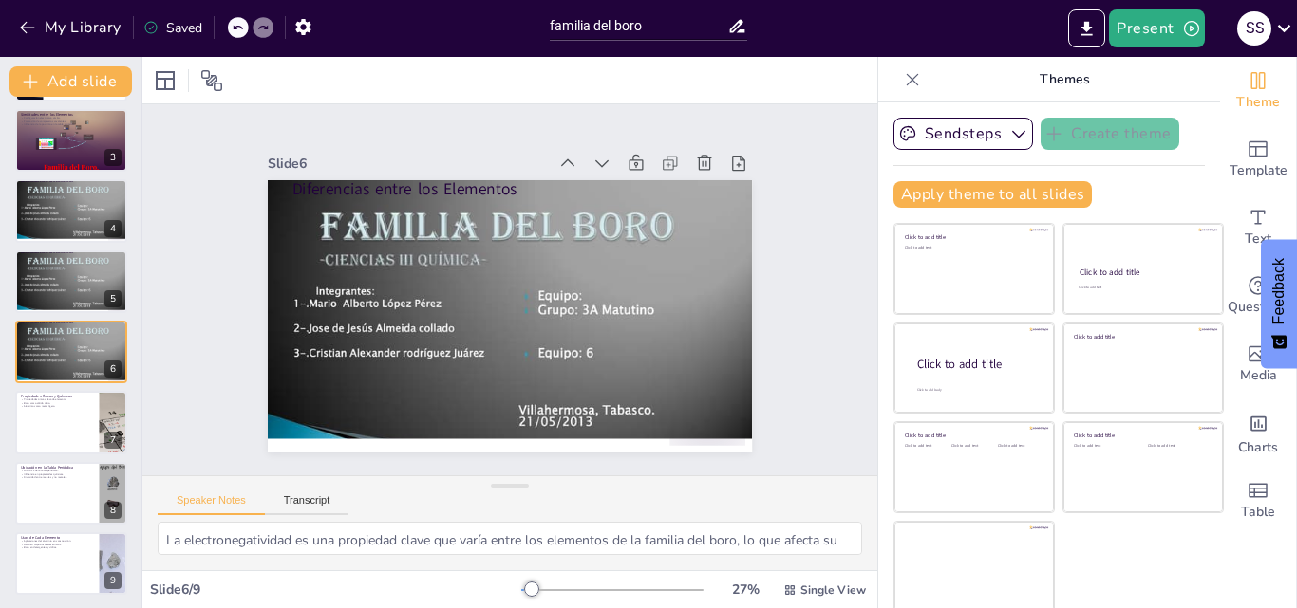
click at [242, 30] on icon at bounding box center [237, 27] width 11 height 11
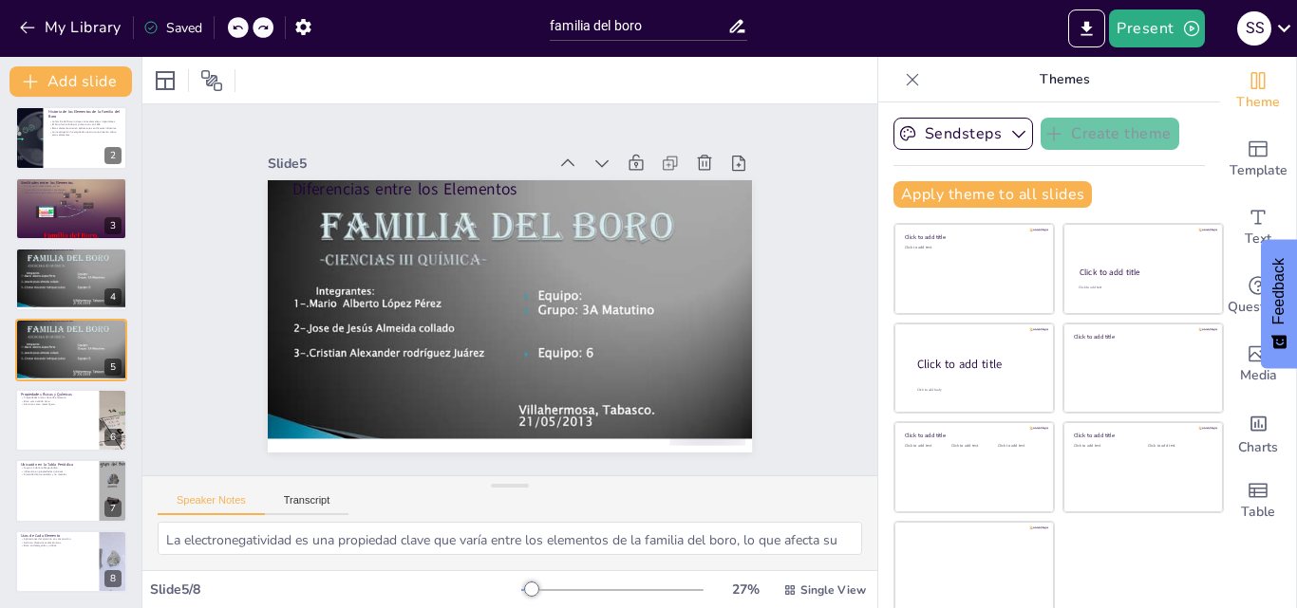
scroll to position [76, 0]
click at [242, 30] on icon at bounding box center [237, 27] width 11 height 11
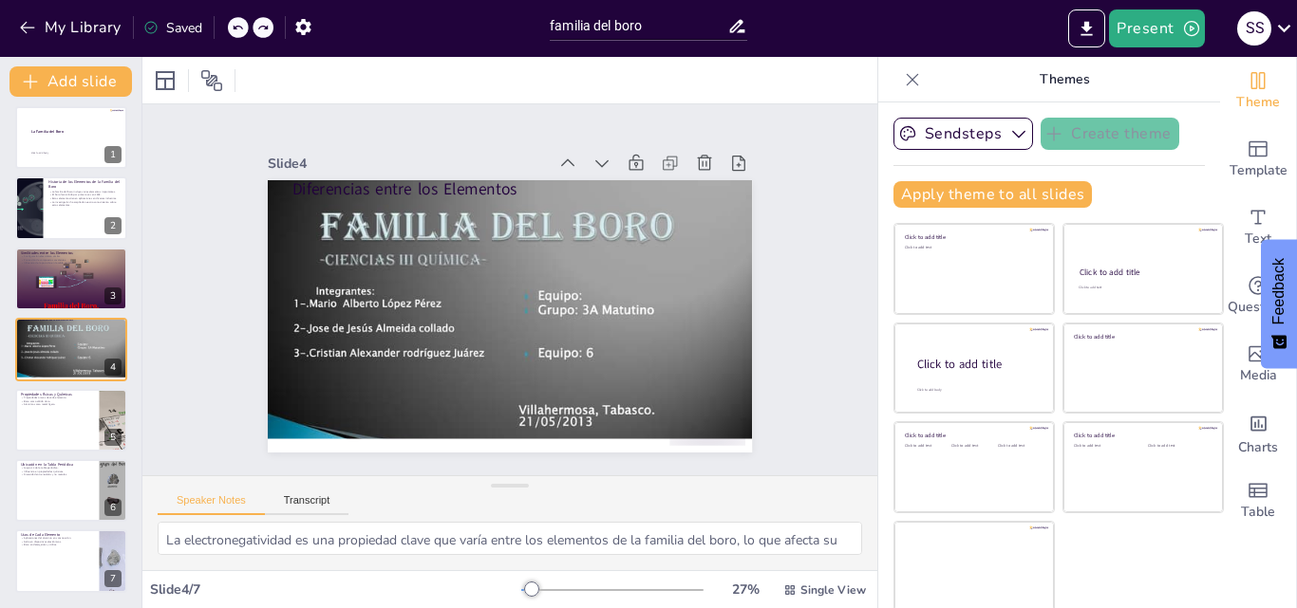
scroll to position [6, 0]
click at [92, 405] on button at bounding box center [83, 405] width 23 height 23
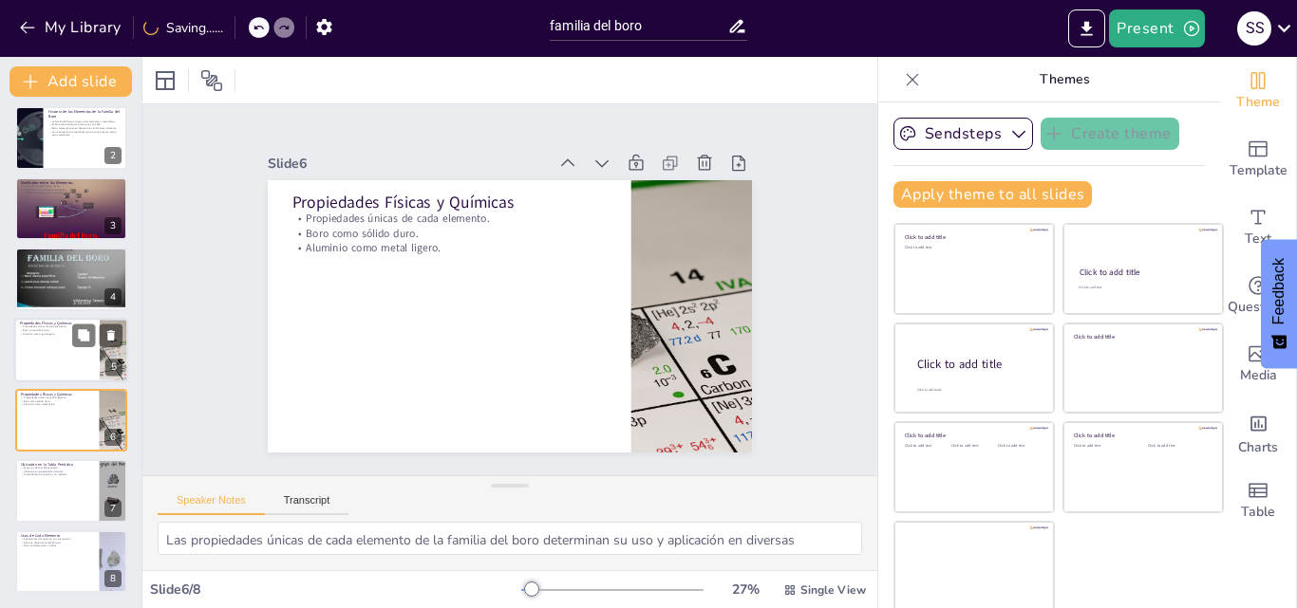
scroll to position [64, 0]
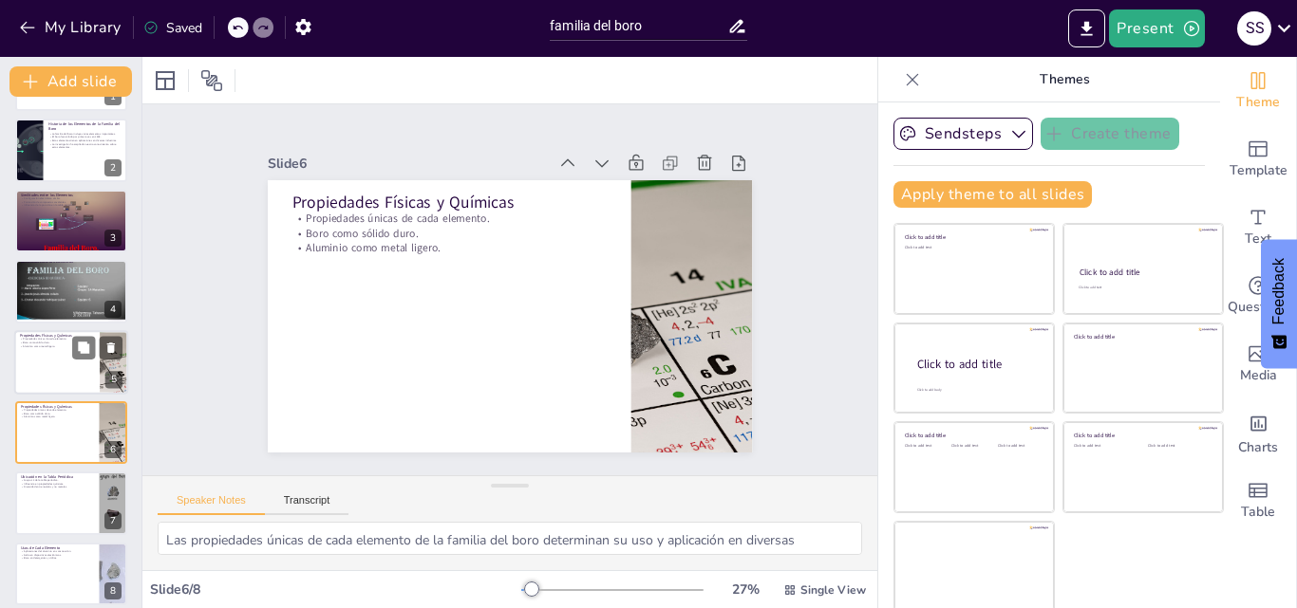
click at [40, 358] on div at bounding box center [71, 362] width 114 height 65
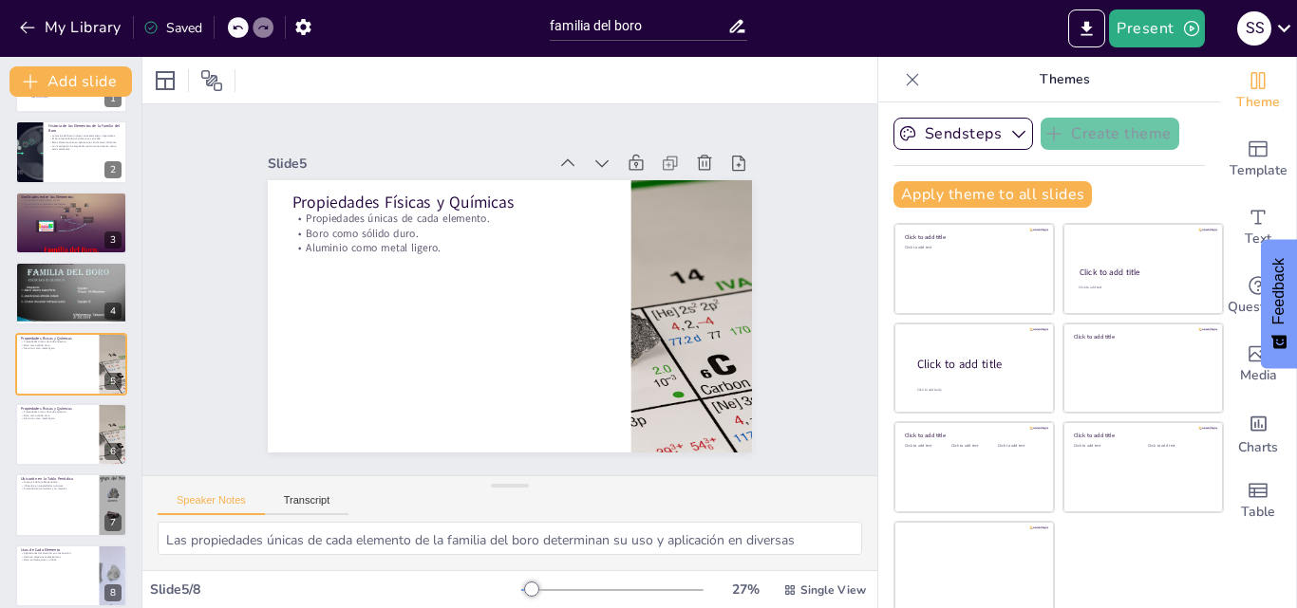
scroll to position [76, 0]
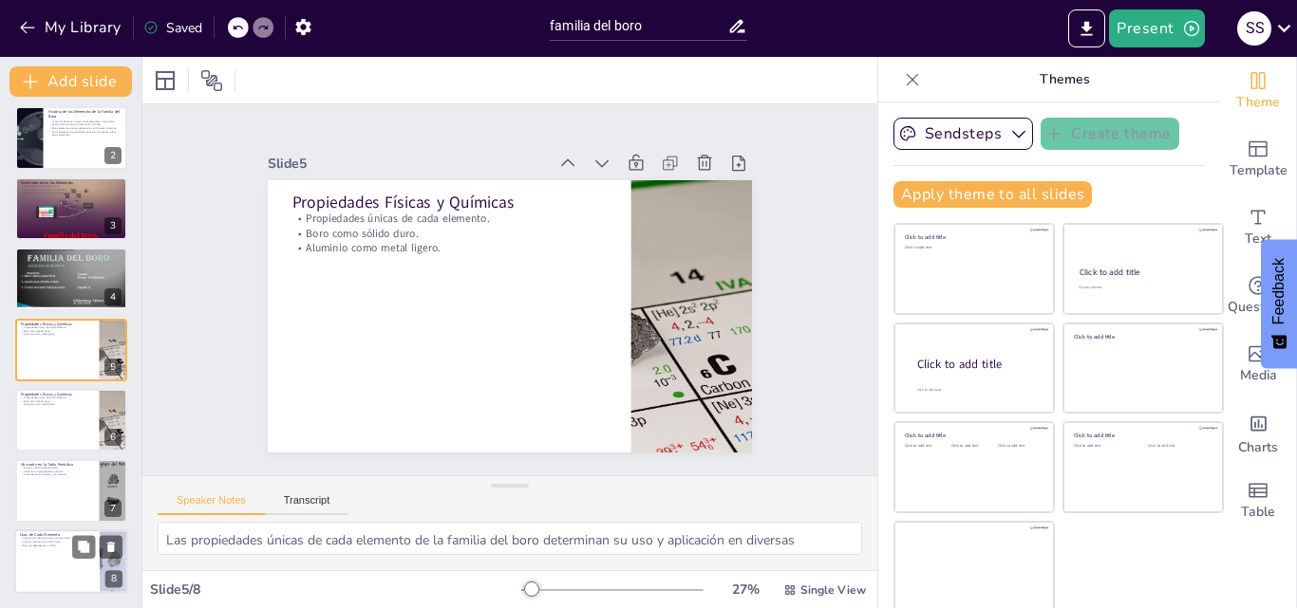
click at [15, 563] on div at bounding box center [71, 562] width 114 height 65
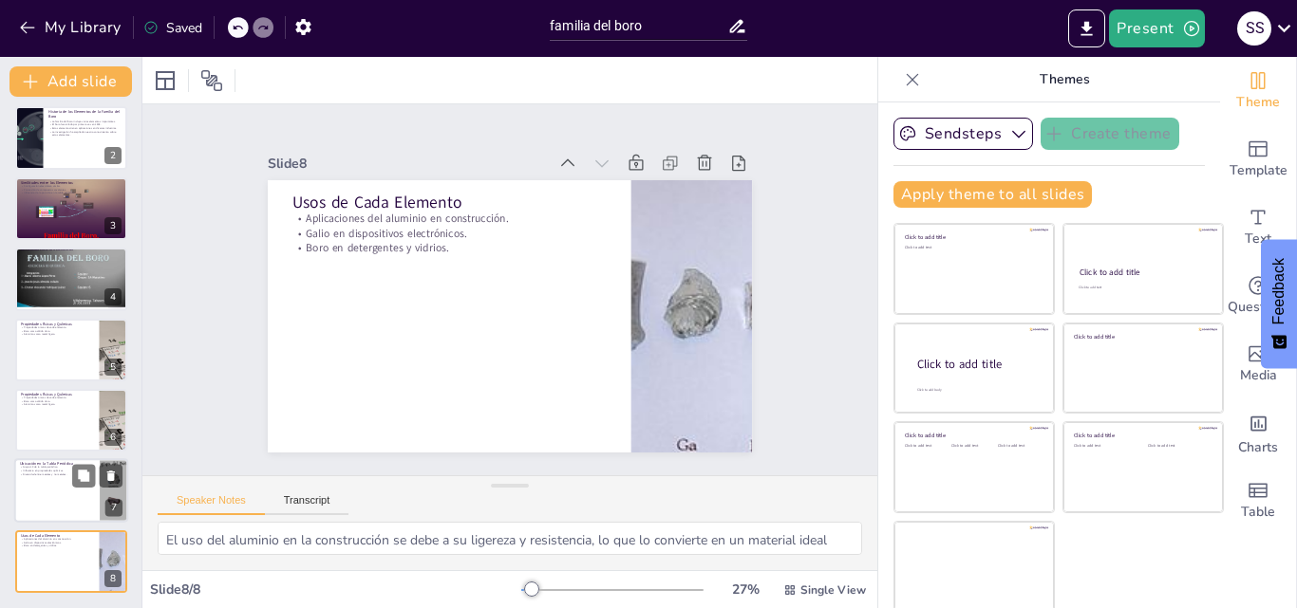
click at [33, 475] on p "Diversidad entre metales y no metales." at bounding box center [57, 476] width 74 height 4
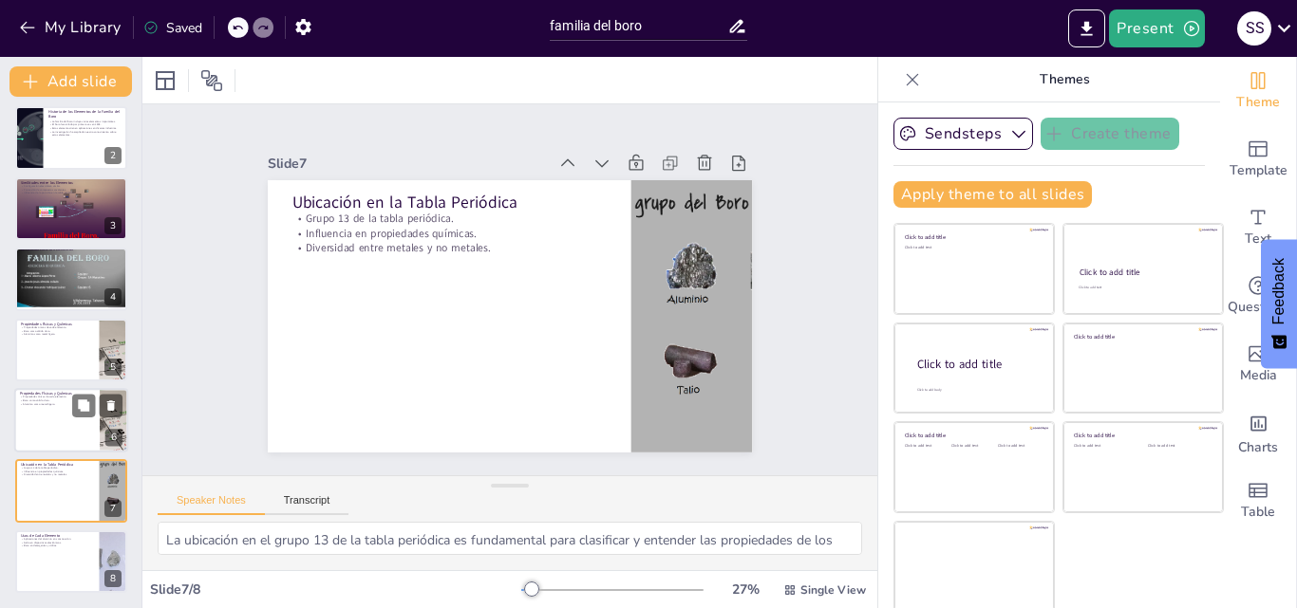
click at [33, 404] on p "Aluminio como metal ligero." at bounding box center [57, 404] width 74 height 4
type textarea "Las propiedades únicas de cada elemento de la familia del boro determinan su us…"
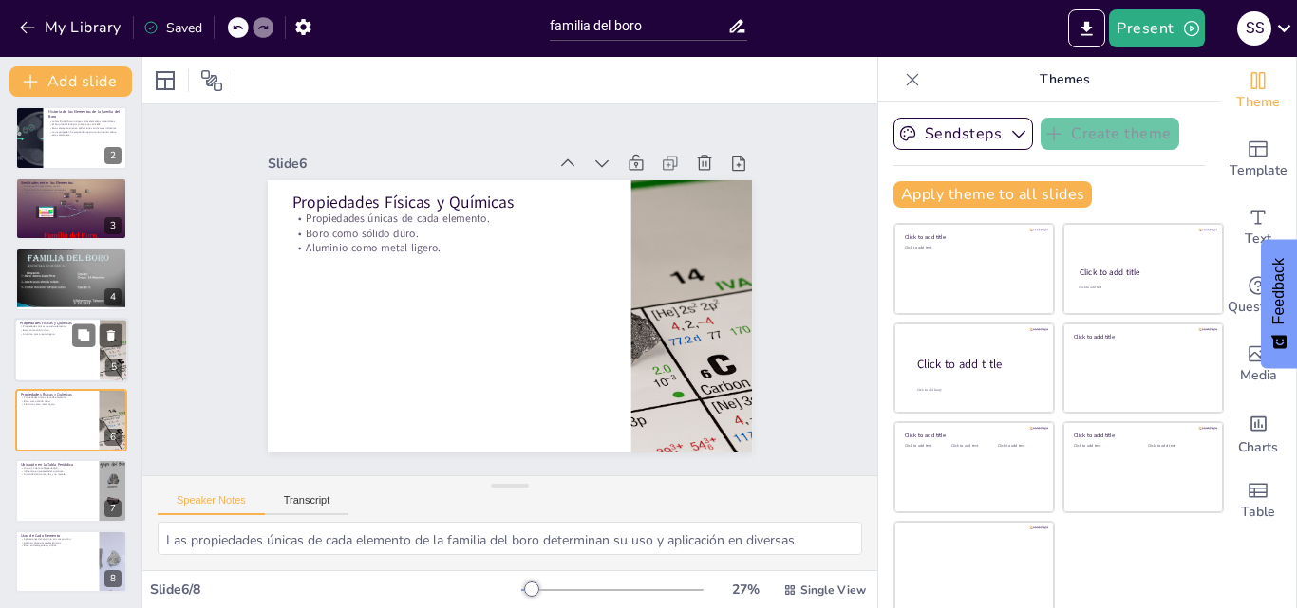
click at [37, 381] on div "Propiedades Físicas y Químicas Propiedades únicas de cada elemento. Boro como s…" at bounding box center [71, 350] width 114 height 65
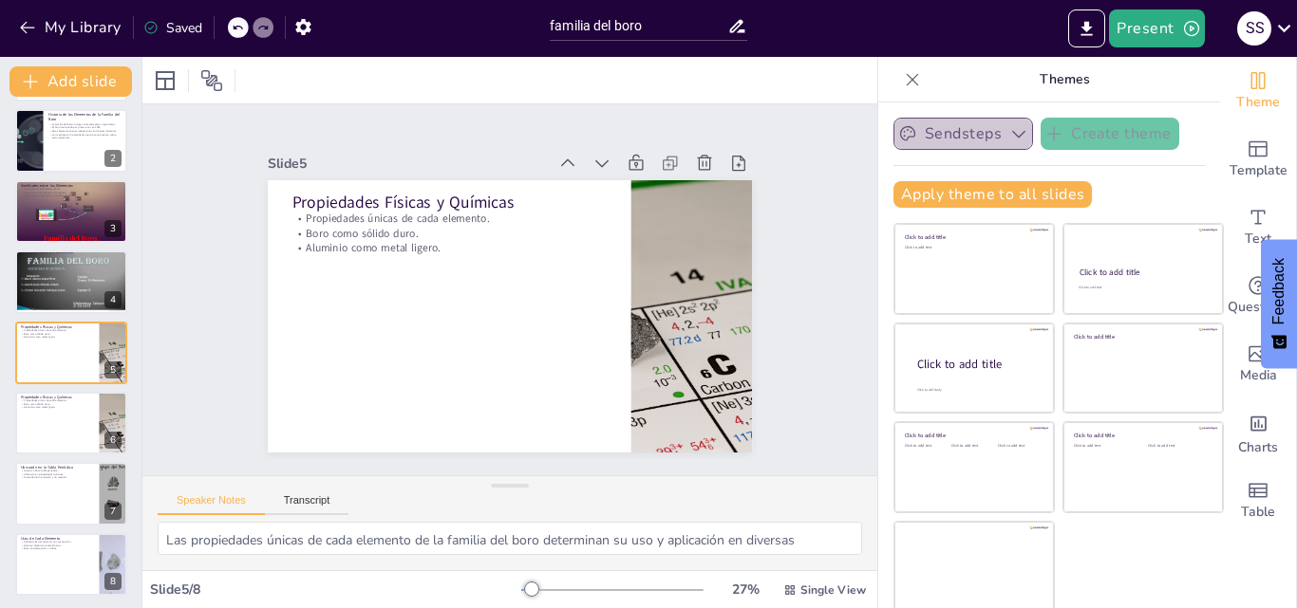
click at [962, 126] on button "Sendsteps" at bounding box center [963, 134] width 140 height 32
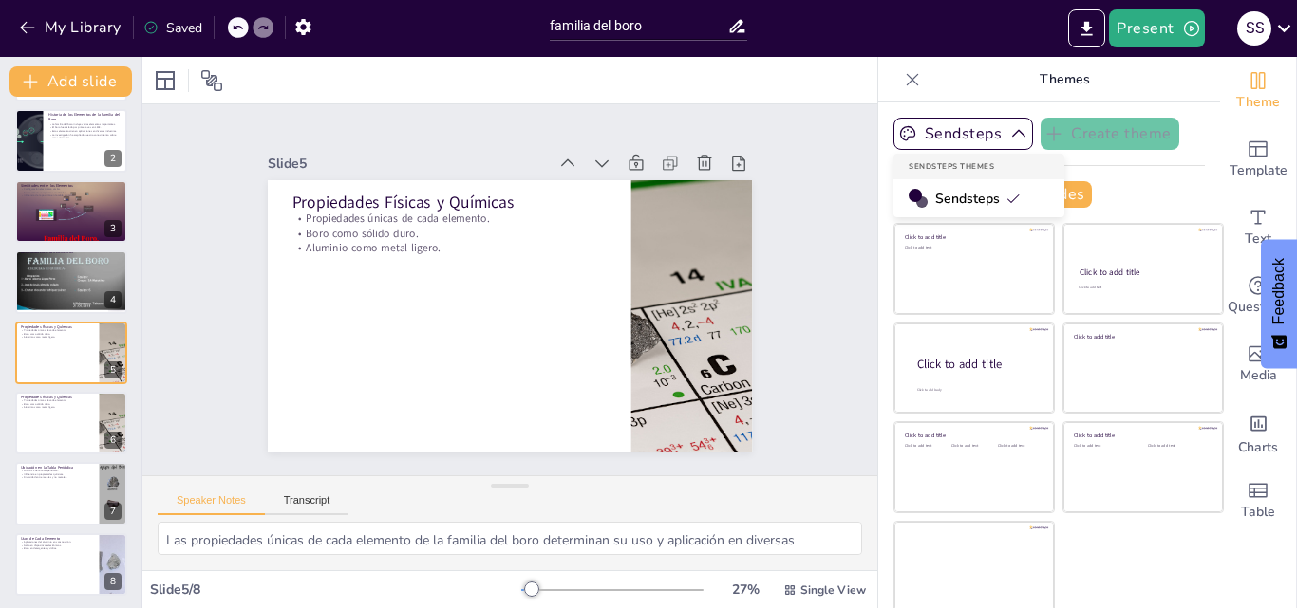
click at [935, 197] on span "Sendsteps" at bounding box center [977, 199] width 85 height 18
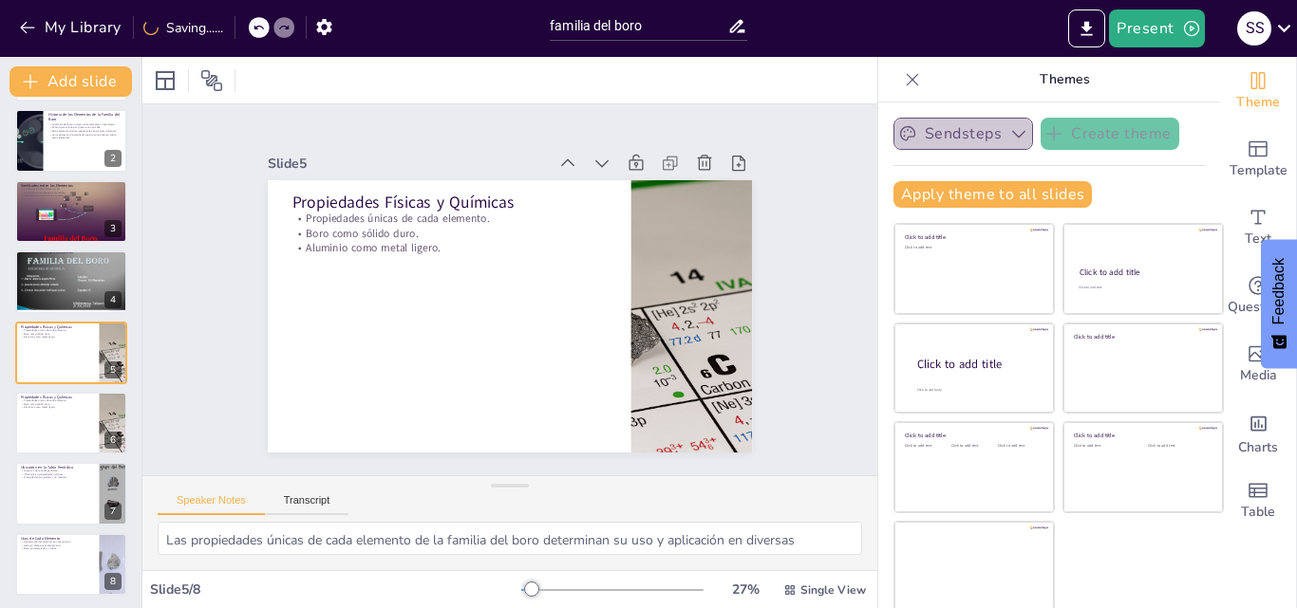
click at [1009, 132] on icon "button" at bounding box center [1018, 133] width 19 height 19
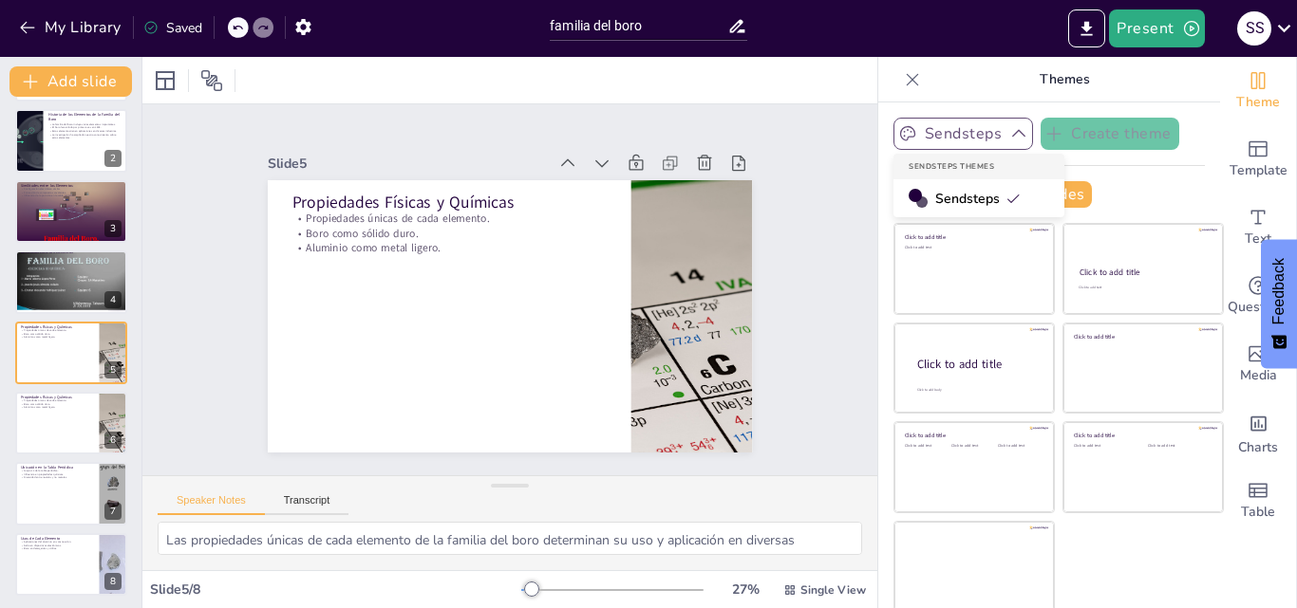
click at [900, 185] on div "Sendsteps" at bounding box center [978, 198] width 171 height 38
